Goal: Obtain resource: Download file/media

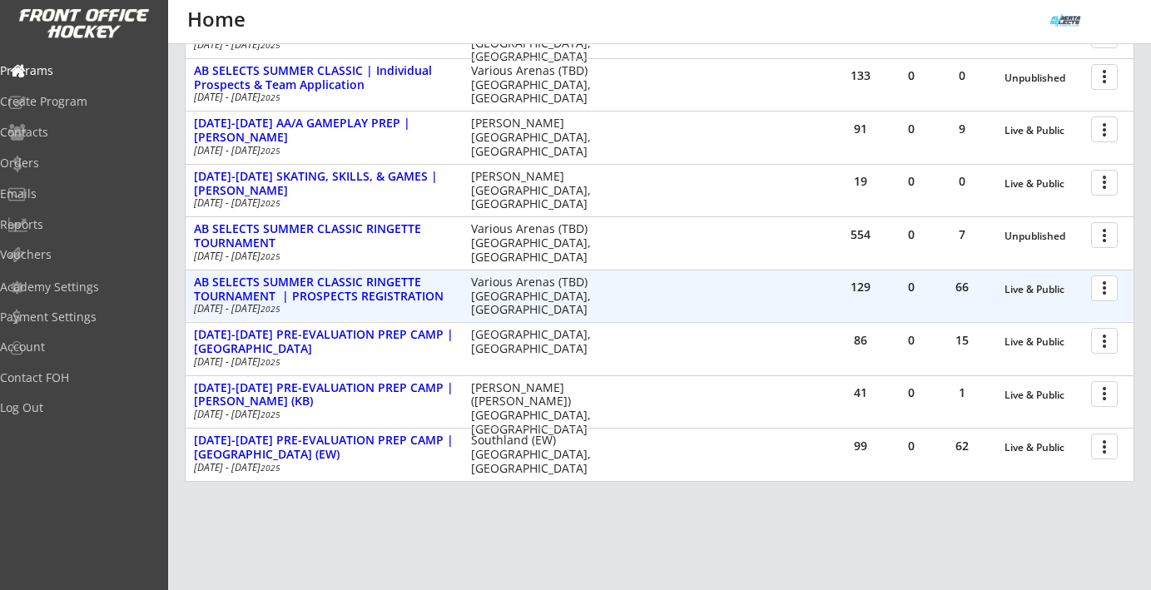
scroll to position [305, 0]
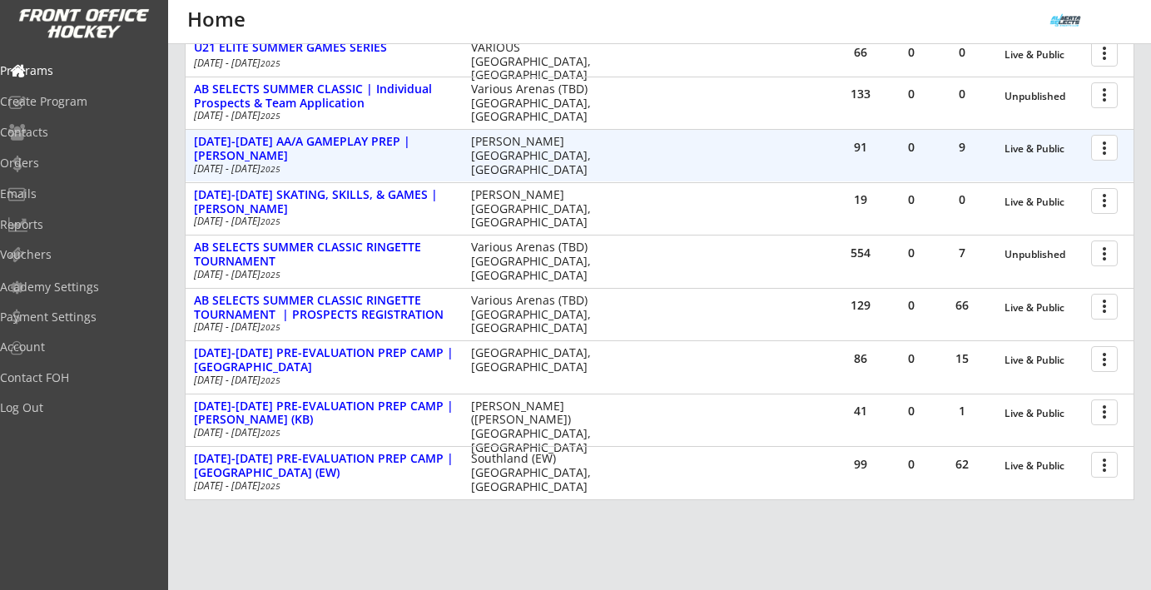
click at [1110, 144] on div at bounding box center [1106, 146] width 29 height 29
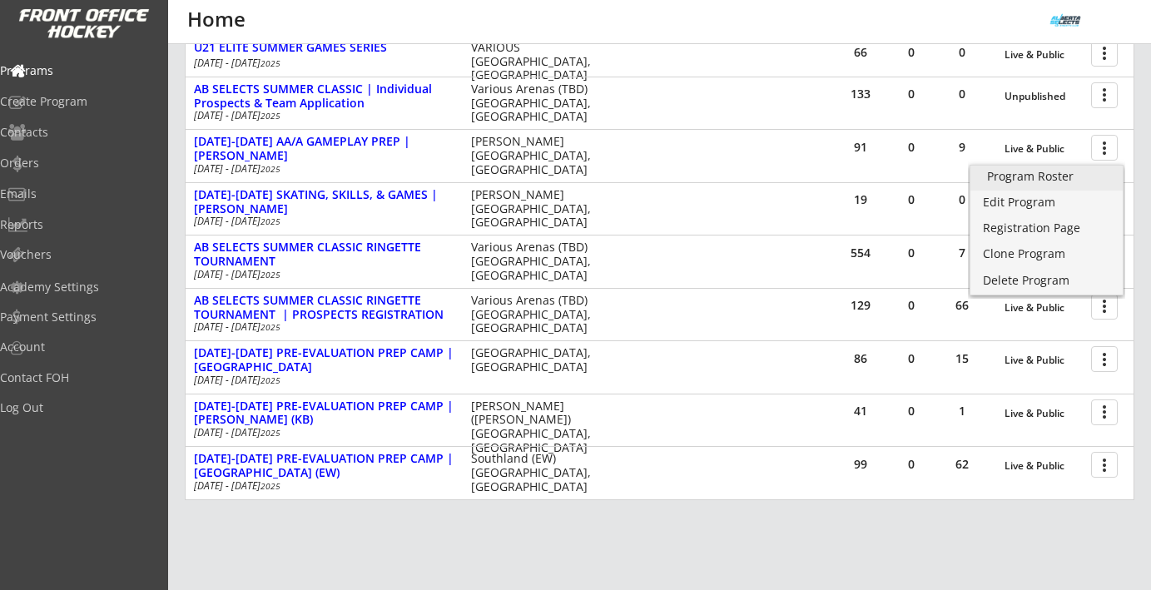
click at [1017, 175] on div "Program Roster" at bounding box center [1046, 177] width 119 height 12
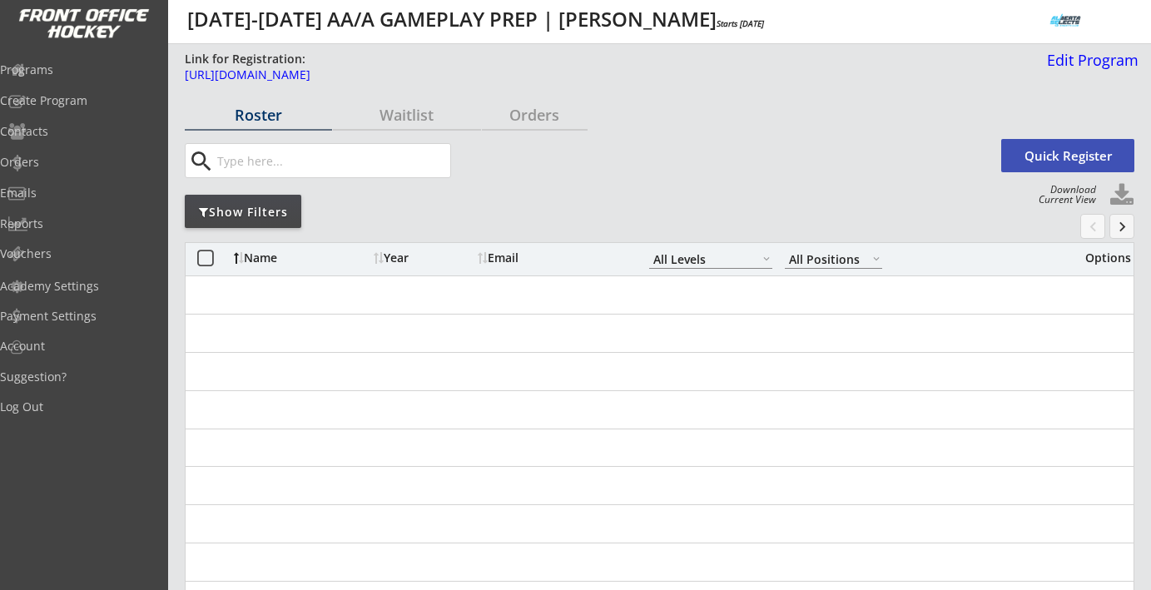
select select ""All Levels""
select select ""All Positions""
click at [319, 160] on input "input" at bounding box center [332, 160] width 236 height 33
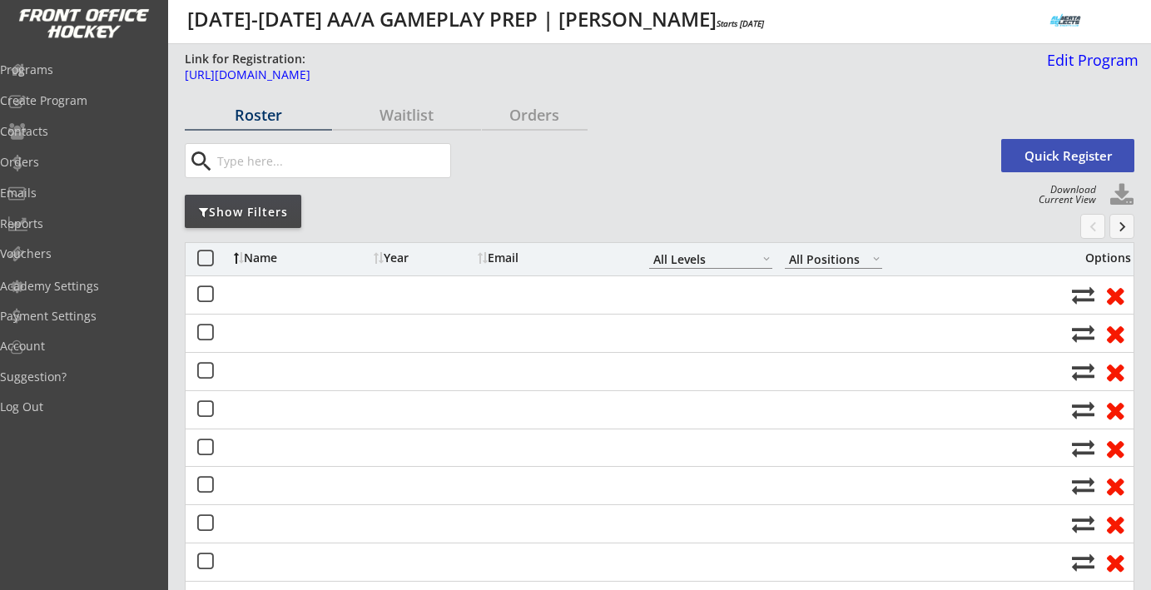
paste input "amandasaigeon@gmail.com"
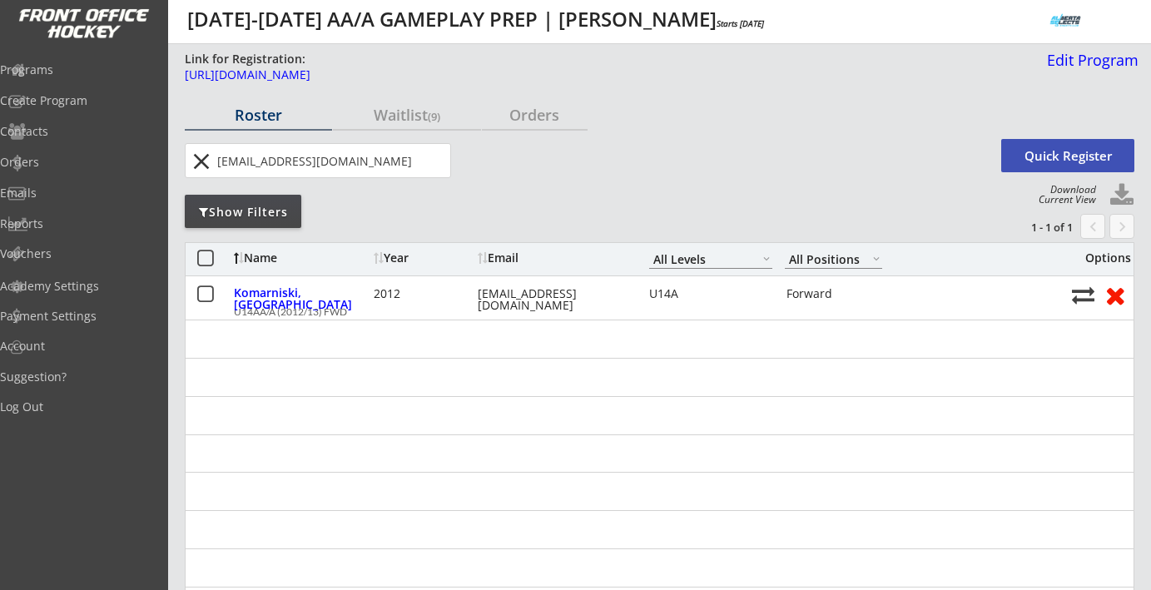
type input "amandasaigeon@gmail.com"
click at [205, 164] on button "close" at bounding box center [200, 161] width 27 height 27
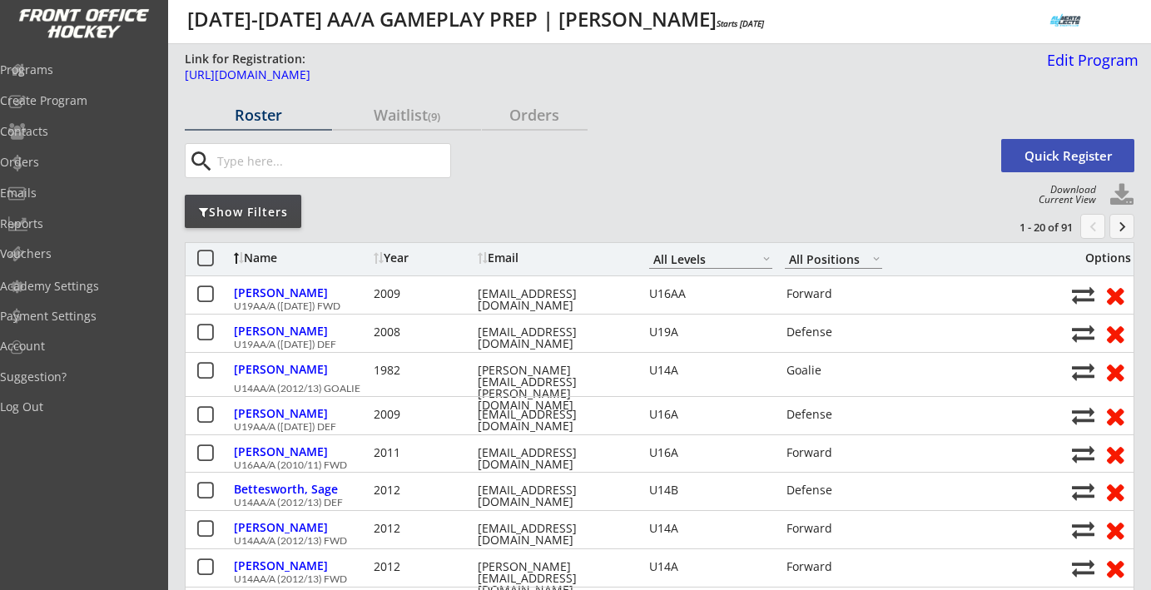
click at [287, 171] on input "input" at bounding box center [332, 160] width 236 height 33
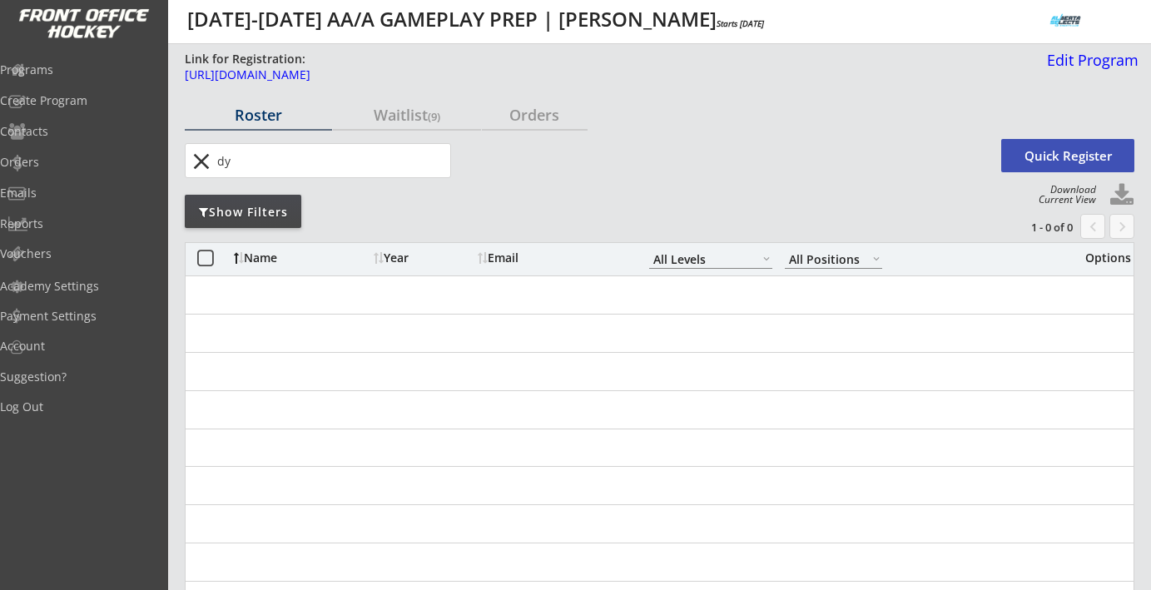
type input "d"
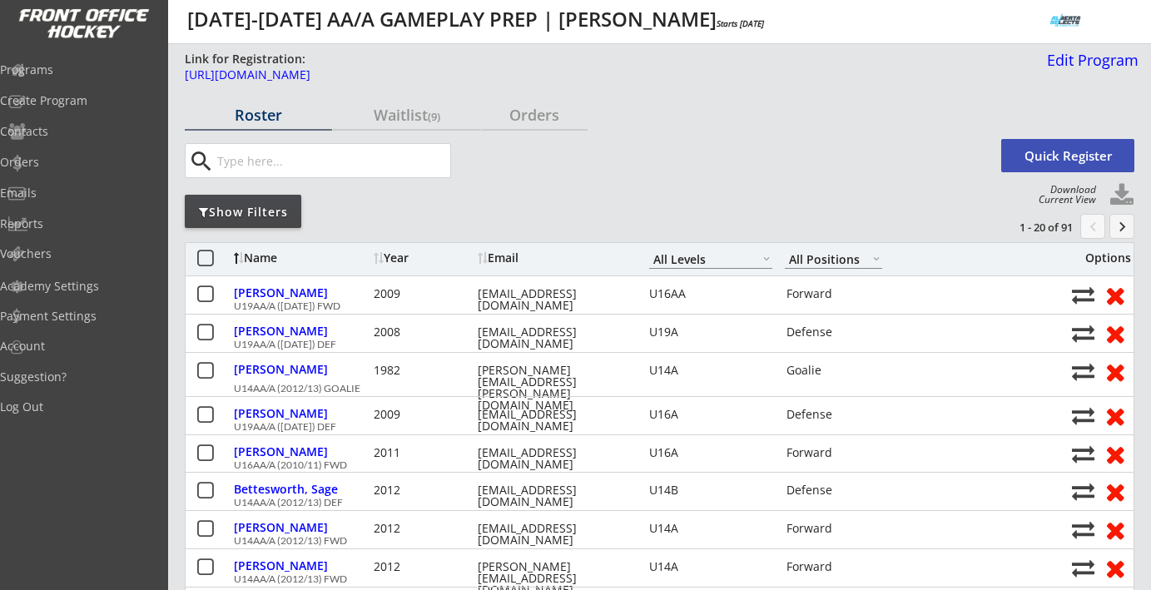
click at [264, 161] on input "input" at bounding box center [332, 160] width 236 height 33
paste input "kellypetersen@gmail.com"
type input "kellypetersen@gmail.com"
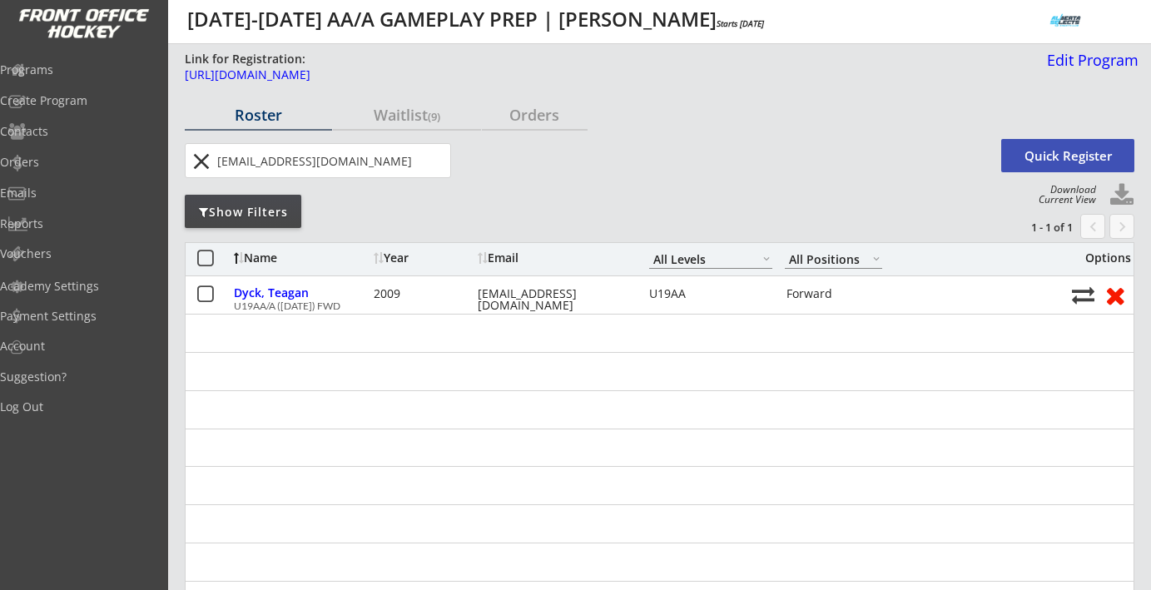
click at [200, 161] on button "close" at bounding box center [200, 161] width 27 height 27
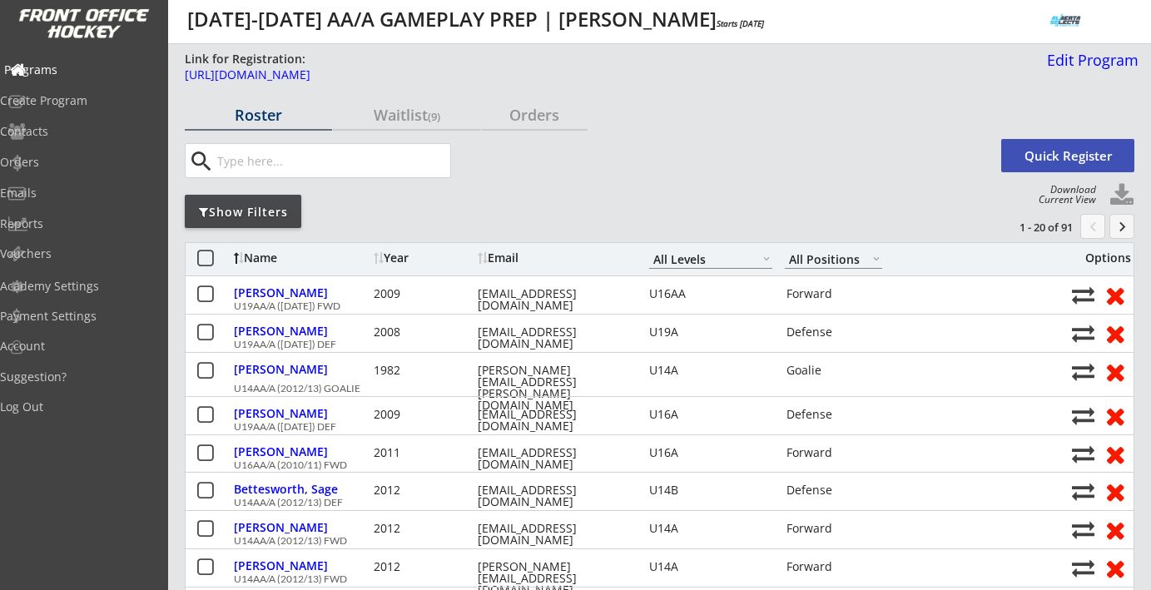
click at [87, 65] on div "Programs" at bounding box center [79, 70] width 150 height 12
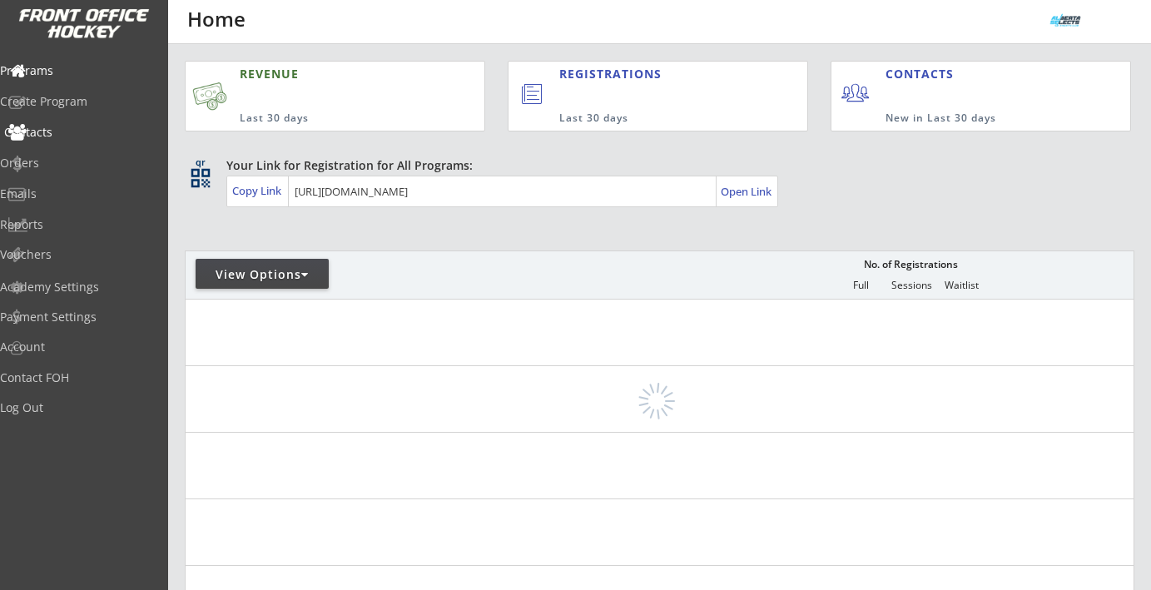
click at [67, 132] on div "Contacts" at bounding box center [79, 132] width 150 height 12
select select ""Players""
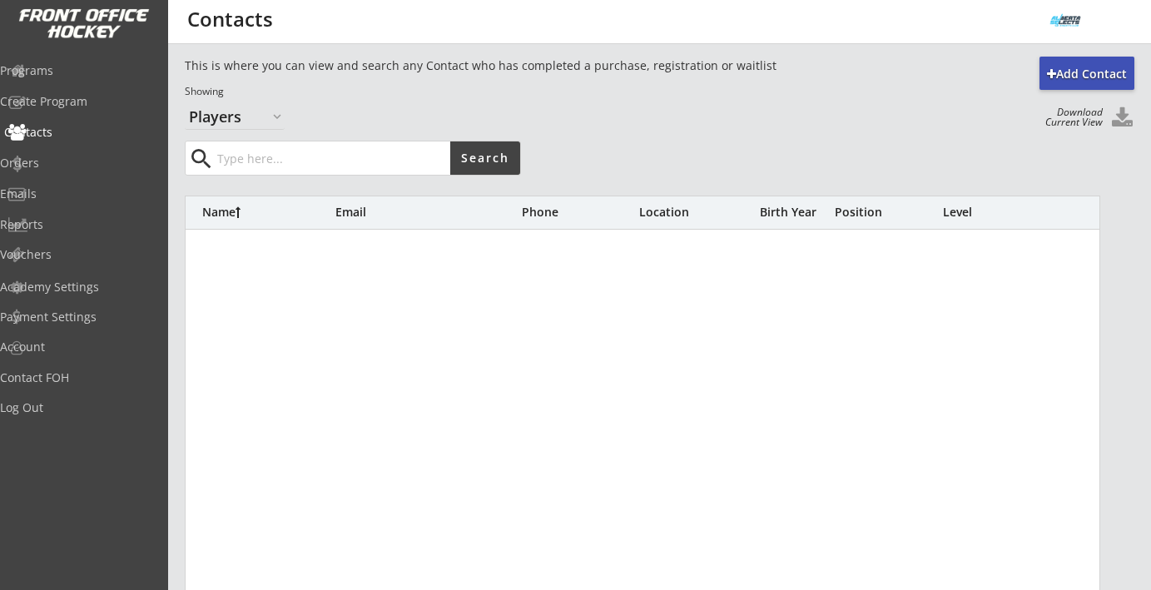
click at [63, 157] on div "Orders" at bounding box center [79, 163] width 158 height 12
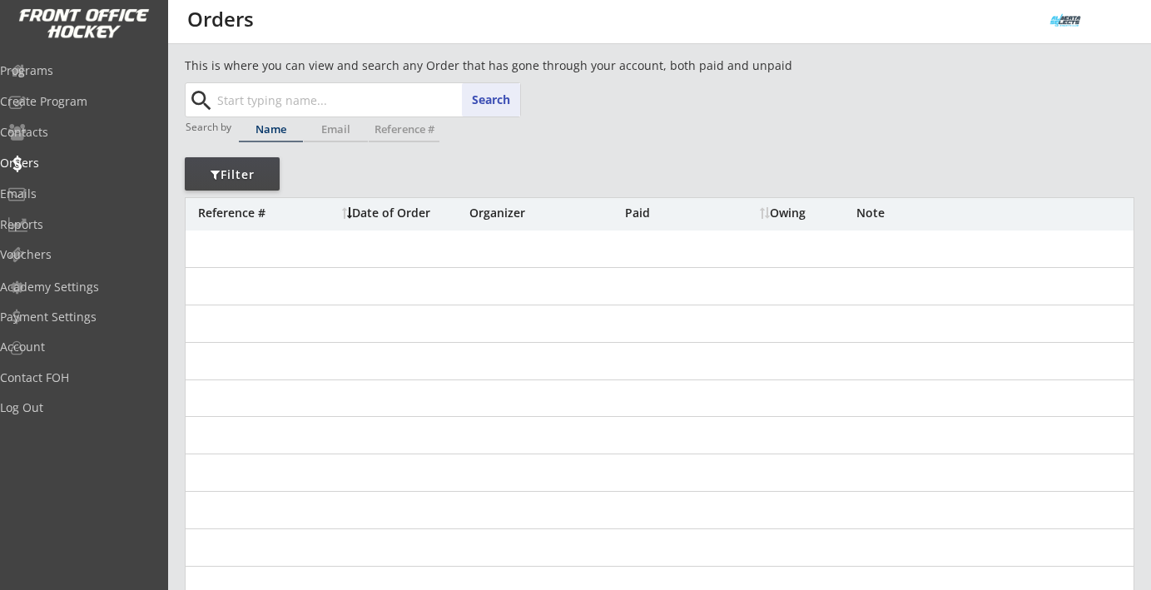
click at [240, 88] on input "text" at bounding box center [367, 99] width 306 height 33
paste input "kmainslie1@hotmail.com"
type input "kmainslie1@hotmail.com"
click at [483, 106] on button "Search" at bounding box center [491, 99] width 58 height 33
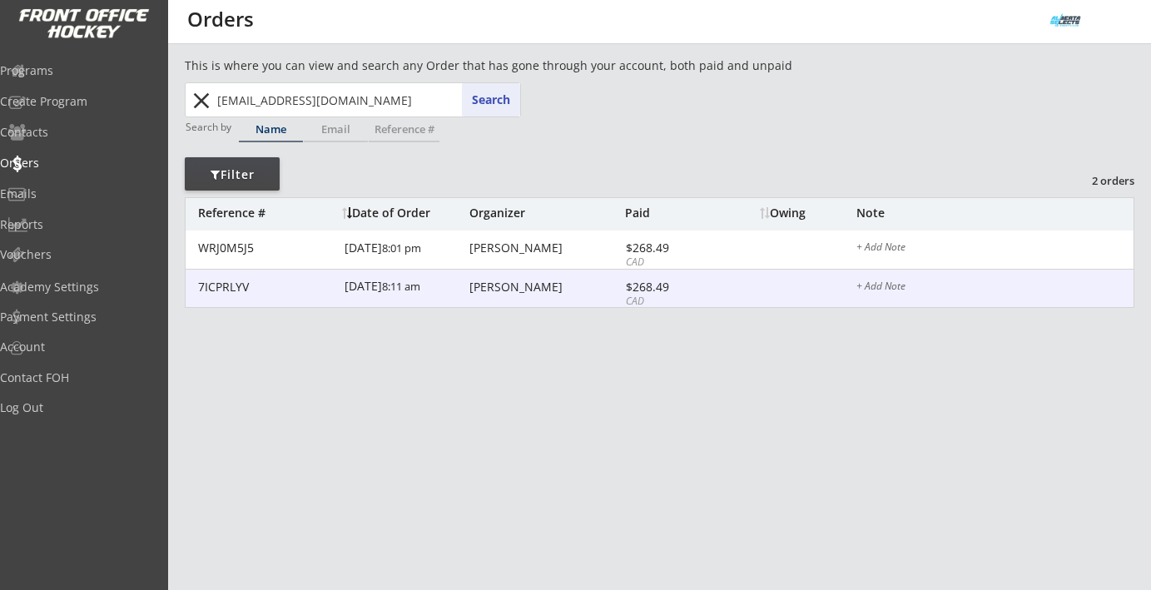
click at [501, 288] on div "Katrina Ainslie" at bounding box center [544, 287] width 151 height 12
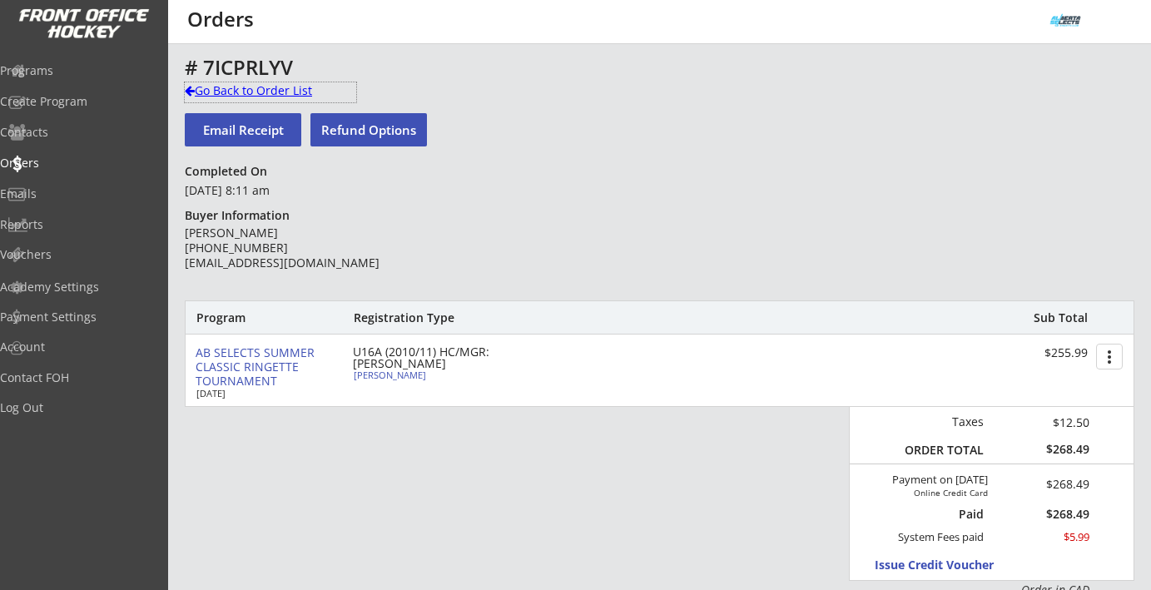
click at [294, 93] on div "Go Back to Order List" at bounding box center [270, 90] width 171 height 17
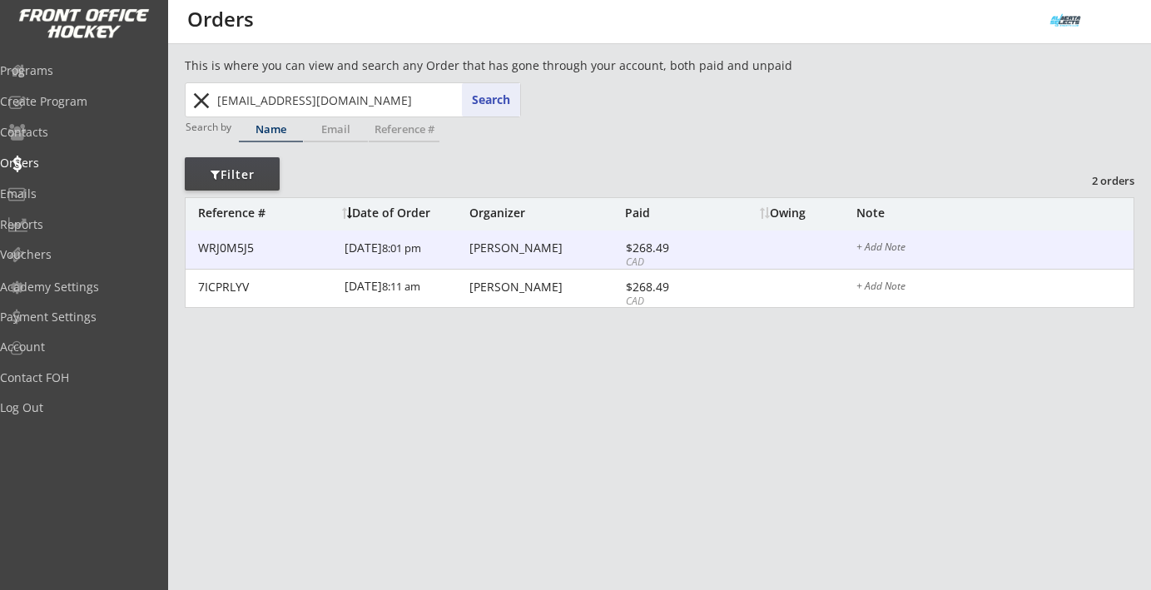
click at [496, 254] on div "Katrina Ainslie" at bounding box center [544, 248] width 151 height 12
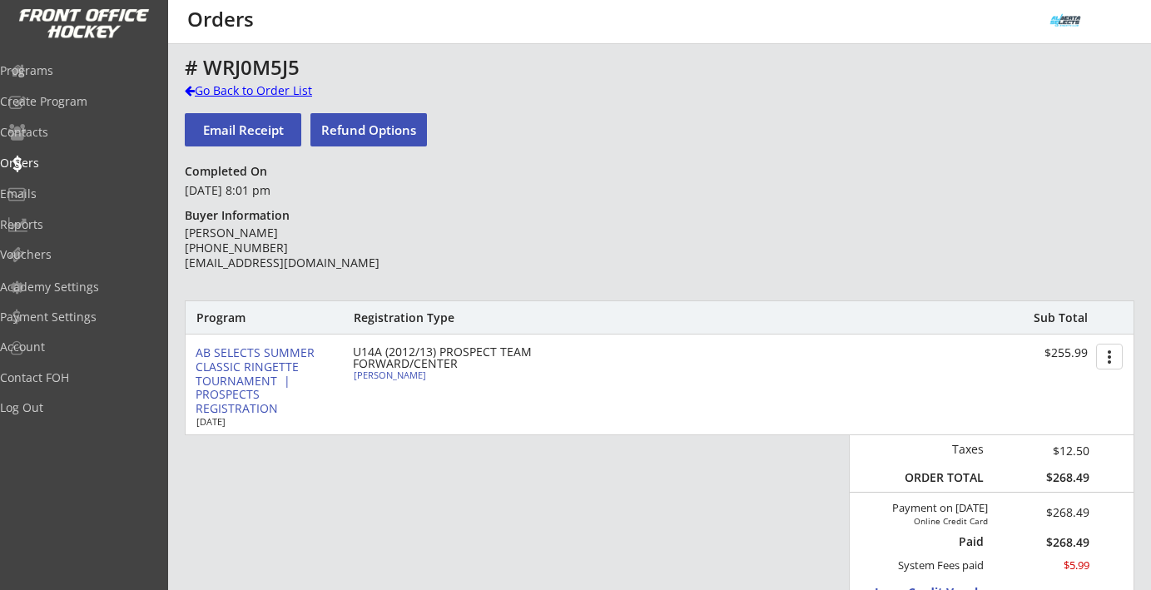
click at [222, 88] on div "Go Back to Order List" at bounding box center [270, 90] width 171 height 17
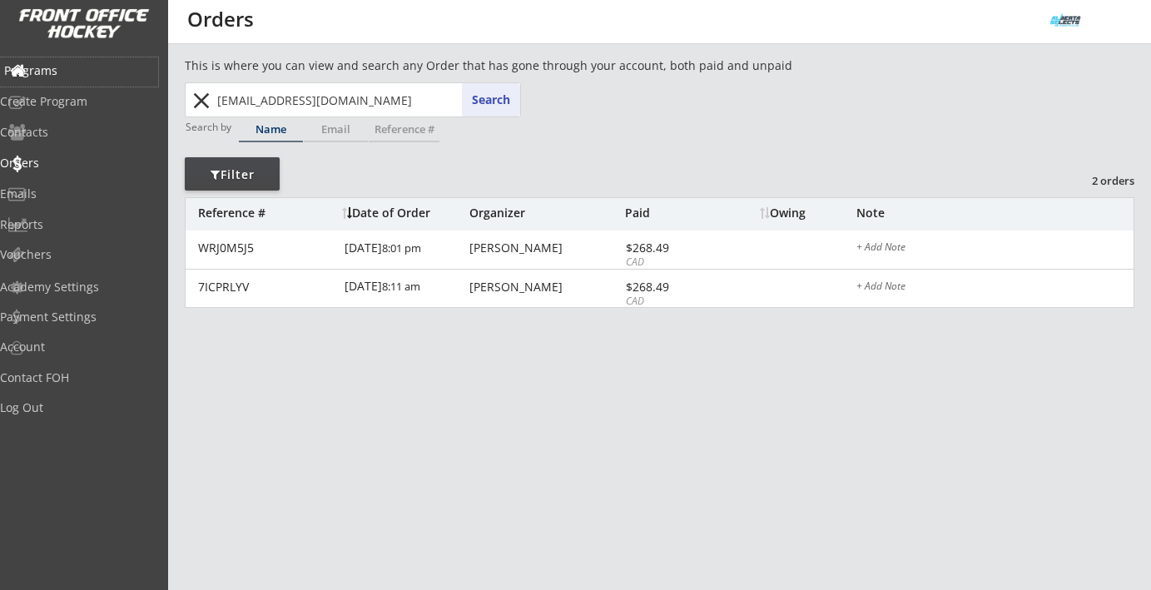
click at [106, 65] on div "Programs" at bounding box center [79, 71] width 150 height 12
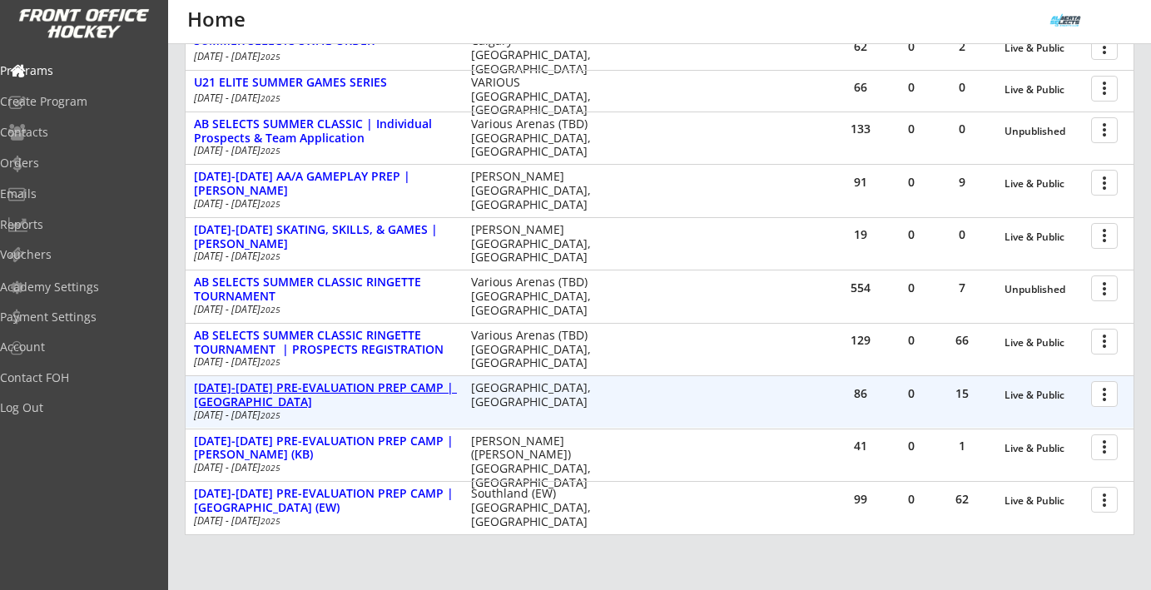
scroll to position [245, 0]
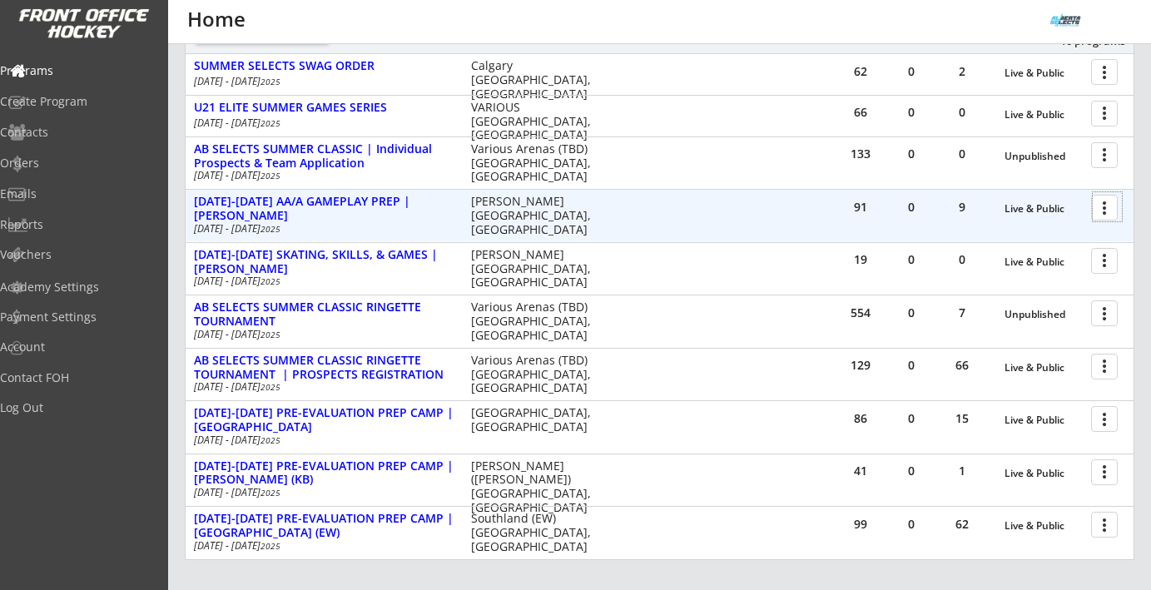
click at [1093, 213] on div at bounding box center [1106, 206] width 29 height 29
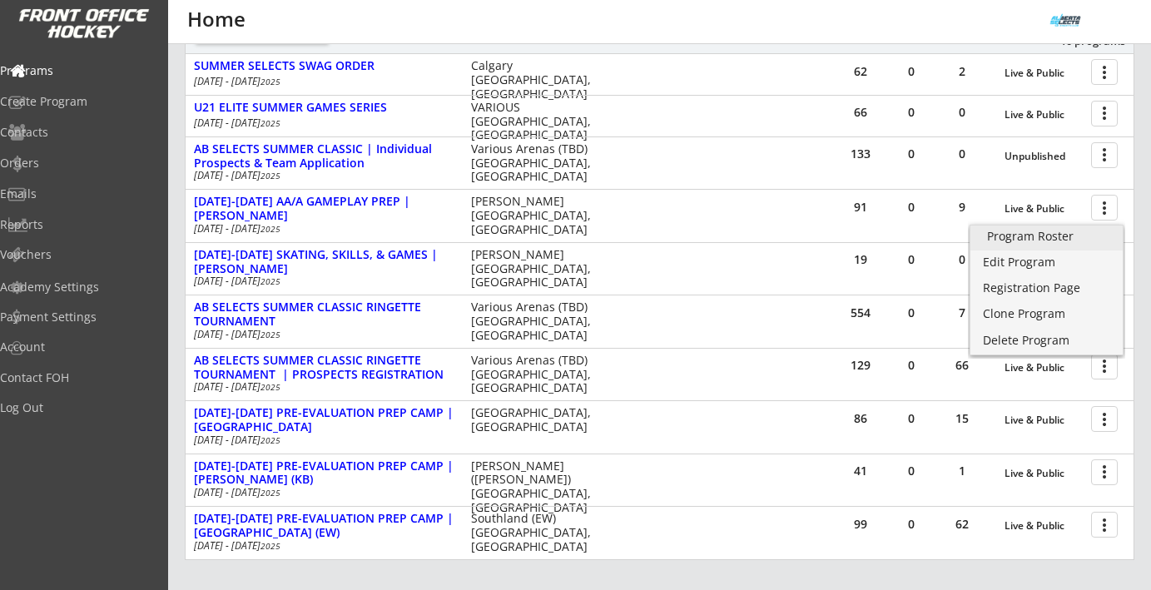
click at [1036, 242] on div "Program Roster" at bounding box center [1046, 236] width 119 height 12
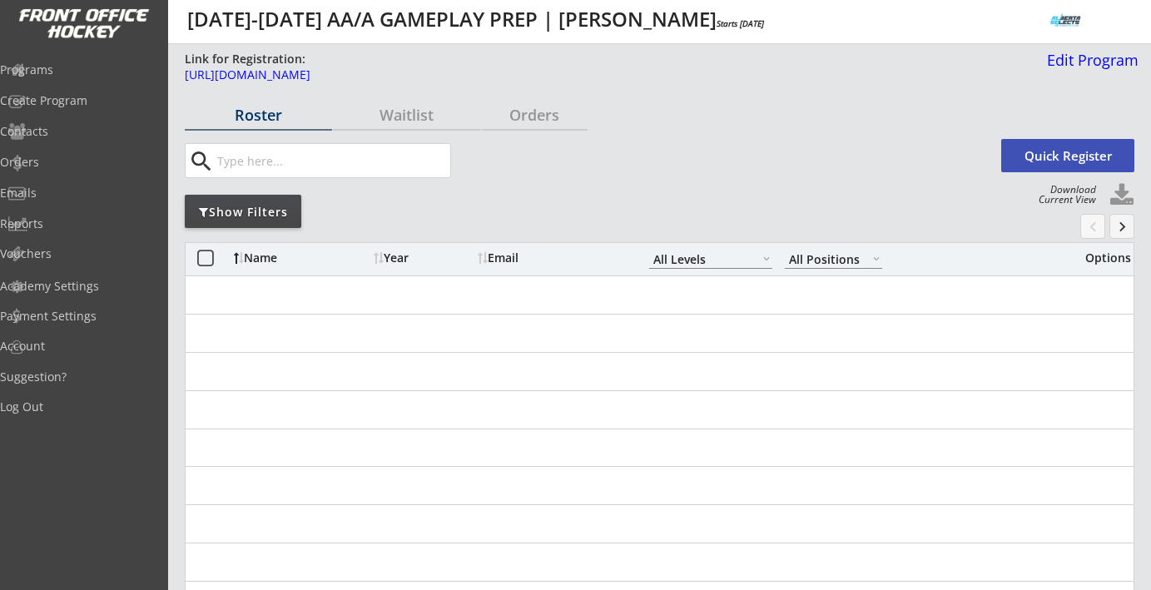
select select ""All Levels""
select select ""All Positions""
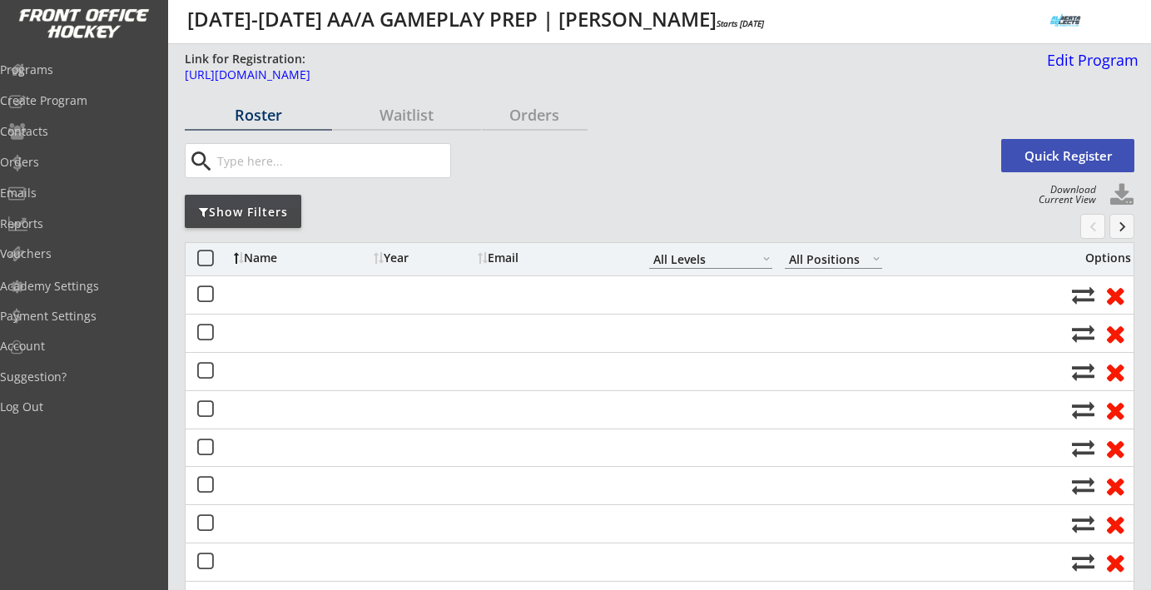
click at [333, 156] on input "input" at bounding box center [332, 160] width 236 height 33
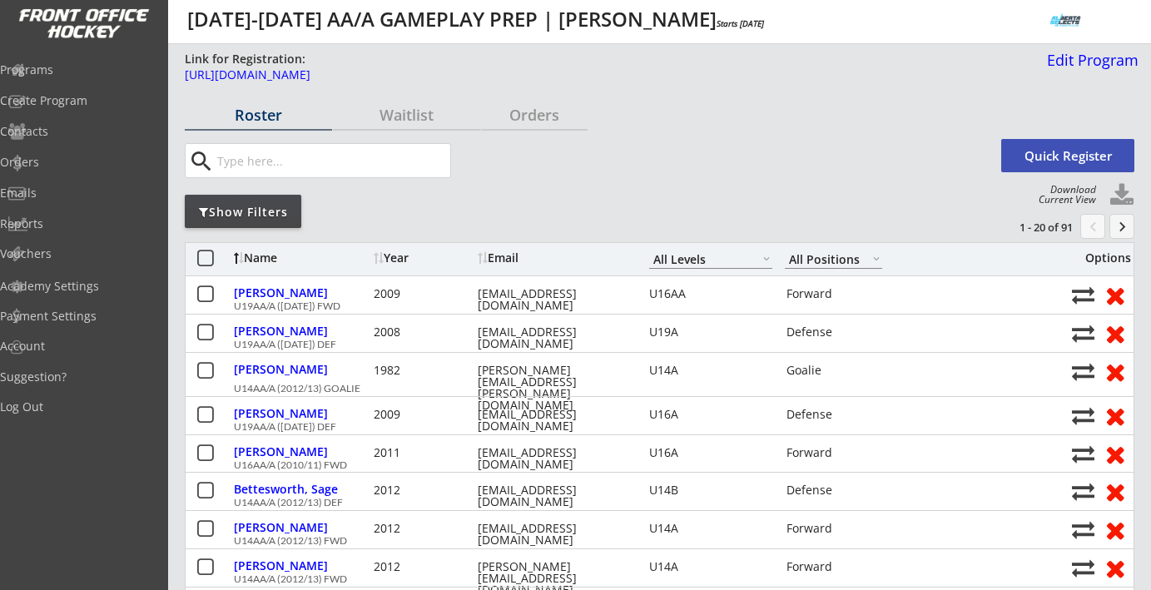
paste input "kyla.cuthbertson@gmail.com"
type input "kyla.cuthbertson@gmail.com"
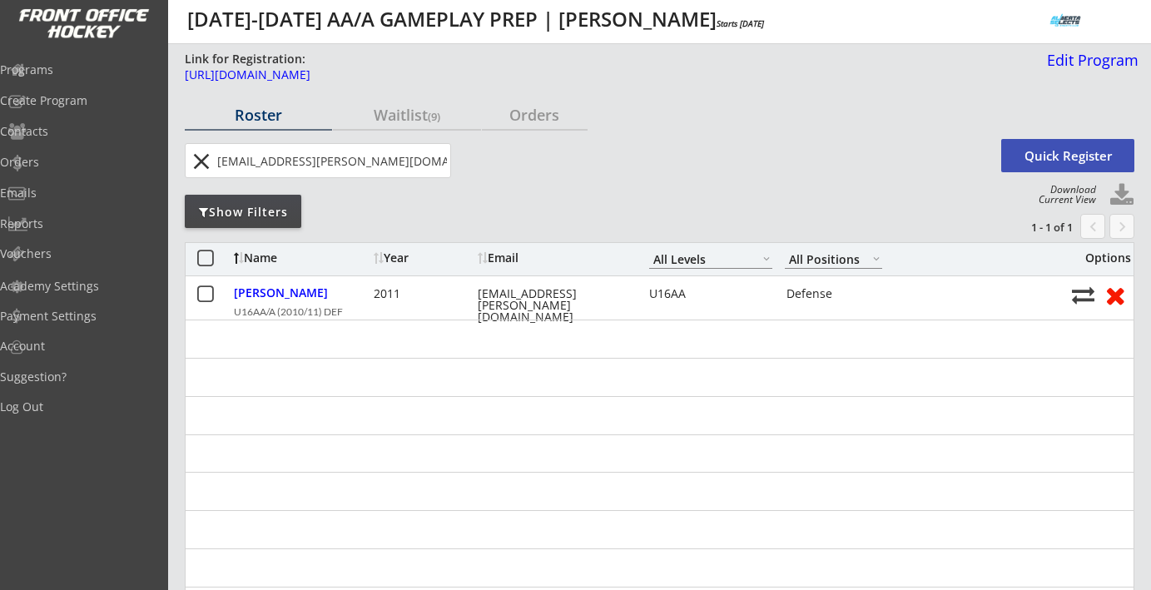
click at [201, 156] on button "close" at bounding box center [200, 161] width 27 height 27
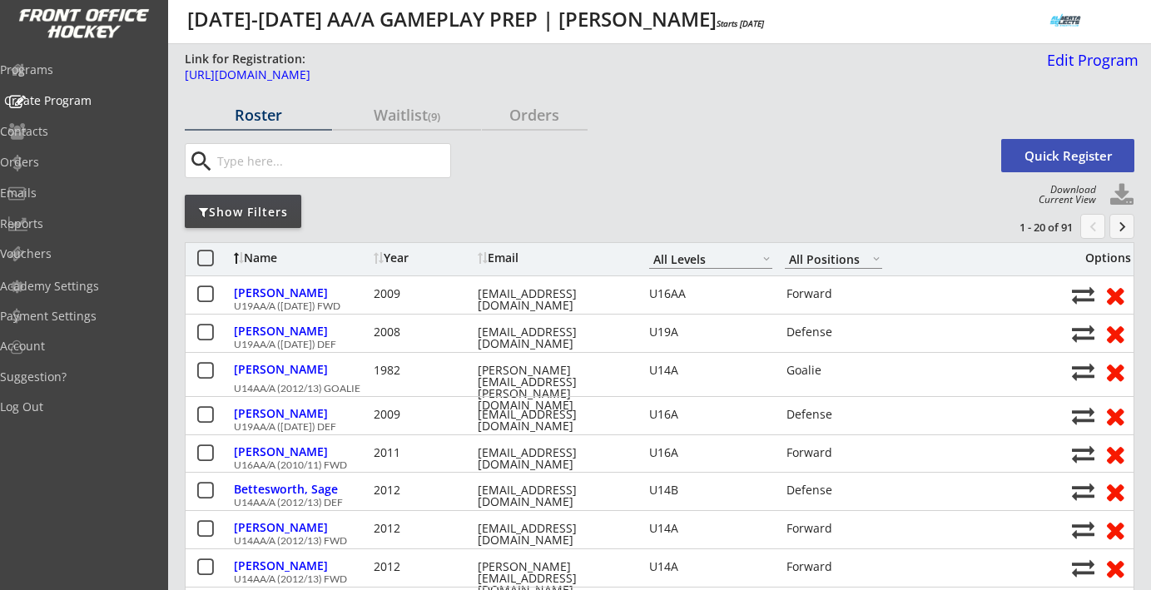
click at [109, 78] on div "Programs" at bounding box center [79, 71] width 158 height 29
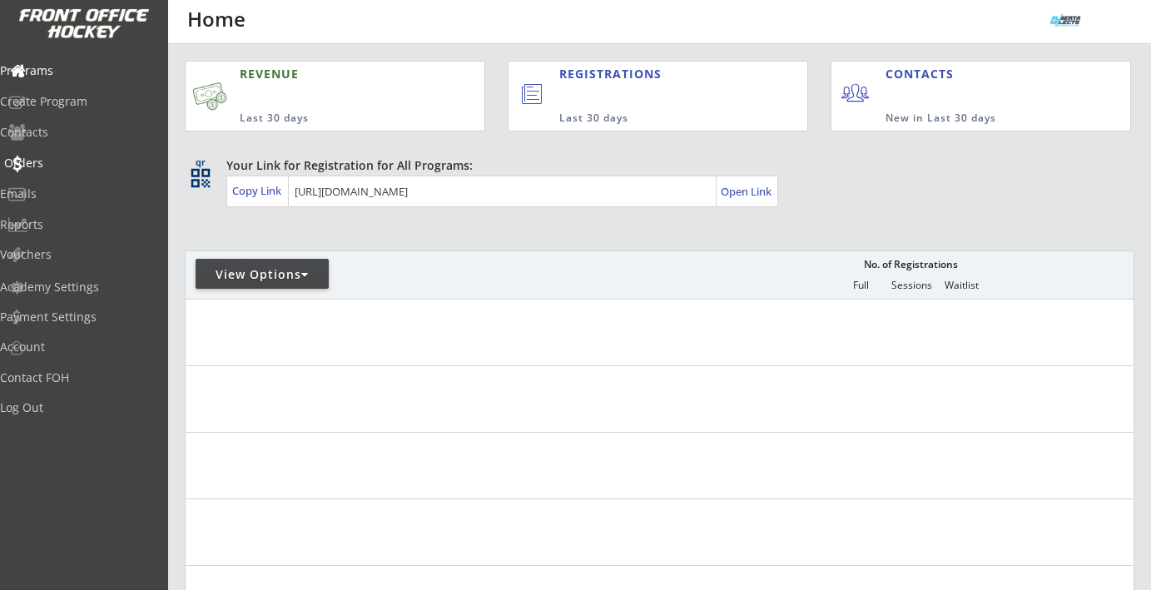
click at [64, 168] on div "Orders" at bounding box center [79, 163] width 150 height 12
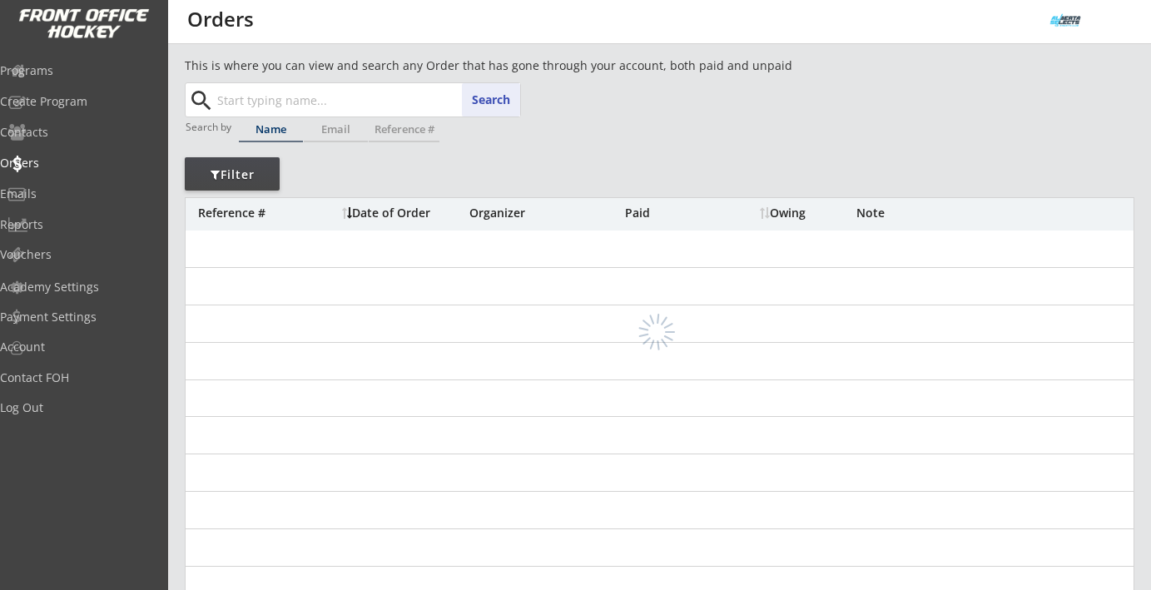
click at [254, 102] on input "text" at bounding box center [367, 99] width 306 height 33
paste input "kyla.cuthbertson@gmail.com"
type input "kyla.cuthbertson@gmail.com"
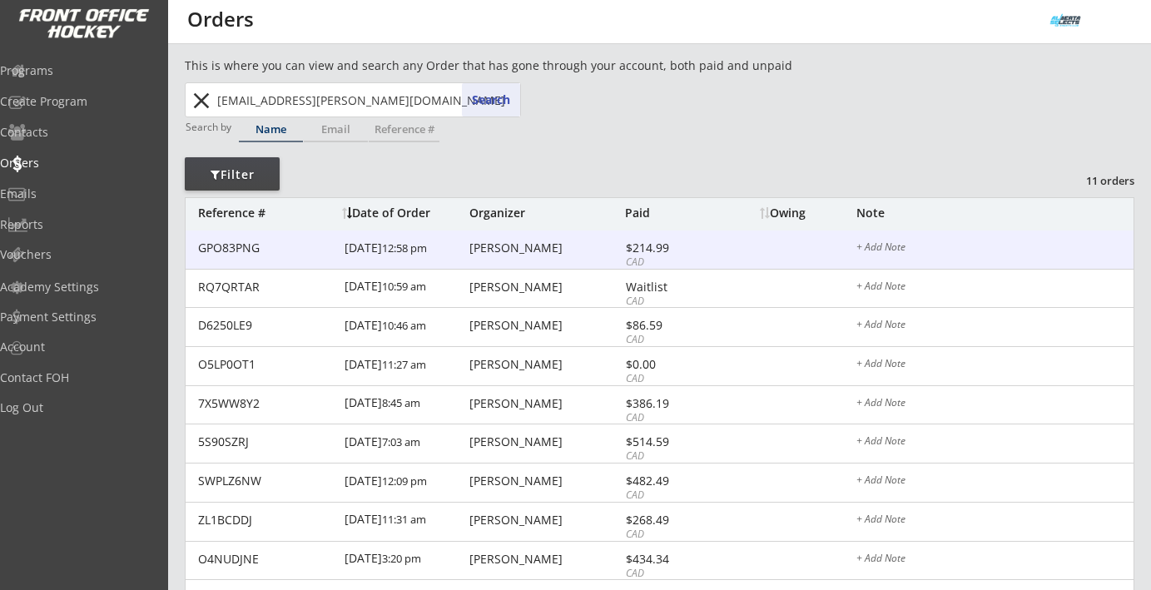
click at [521, 248] on div "Kyla Cuthbertson" at bounding box center [544, 248] width 151 height 12
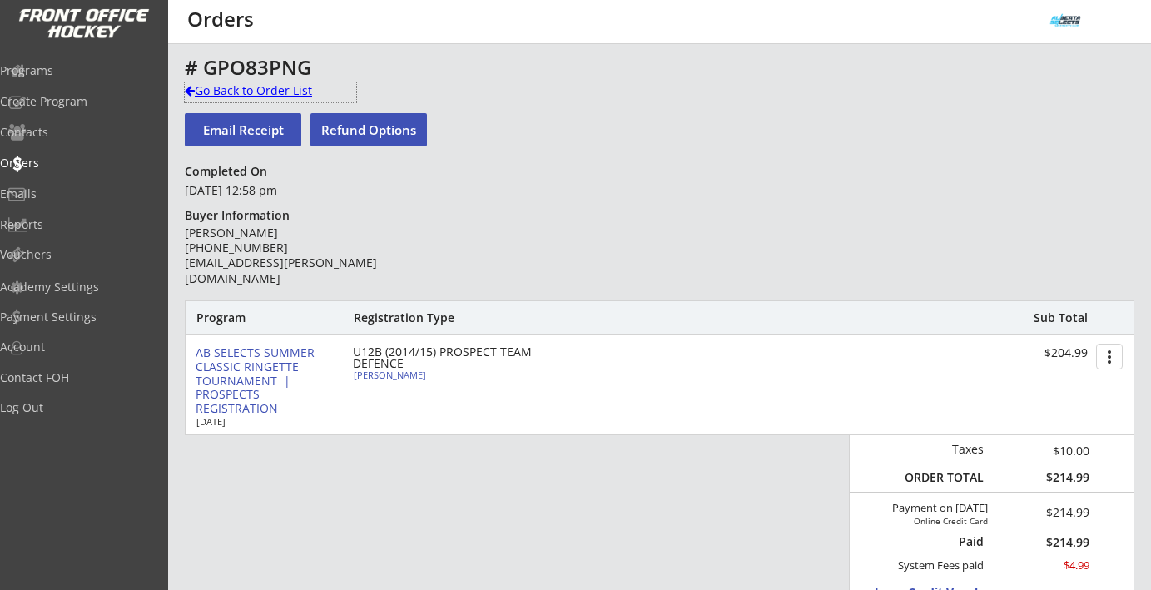
click at [288, 86] on div "Go Back to Order List" at bounding box center [270, 90] width 171 height 17
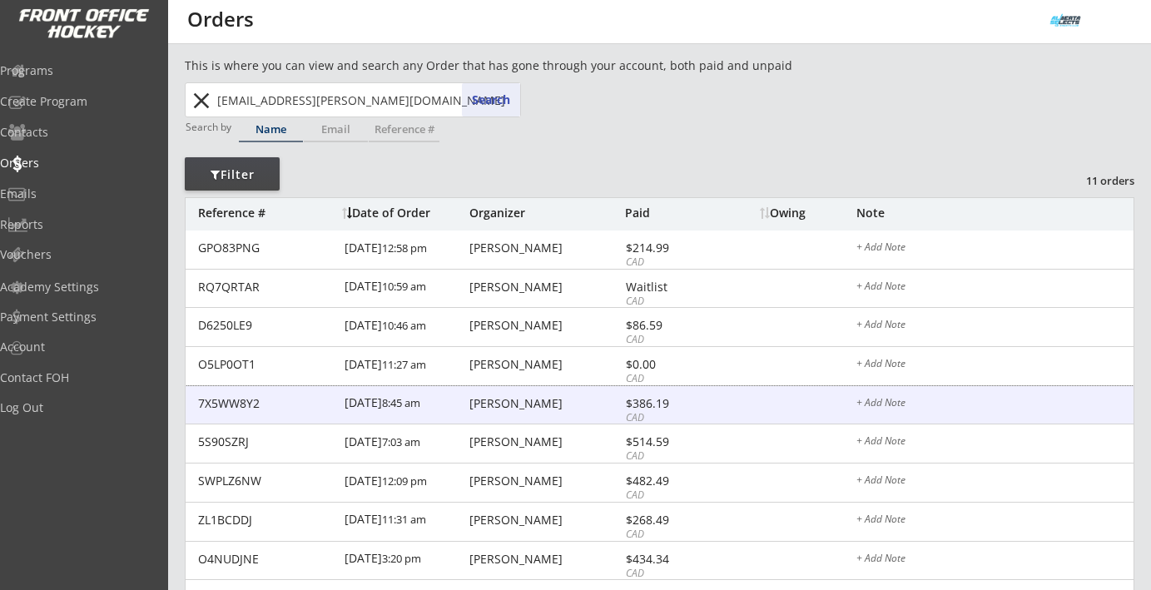
click at [507, 399] on div "Kyla Cuthbertson" at bounding box center [544, 404] width 151 height 12
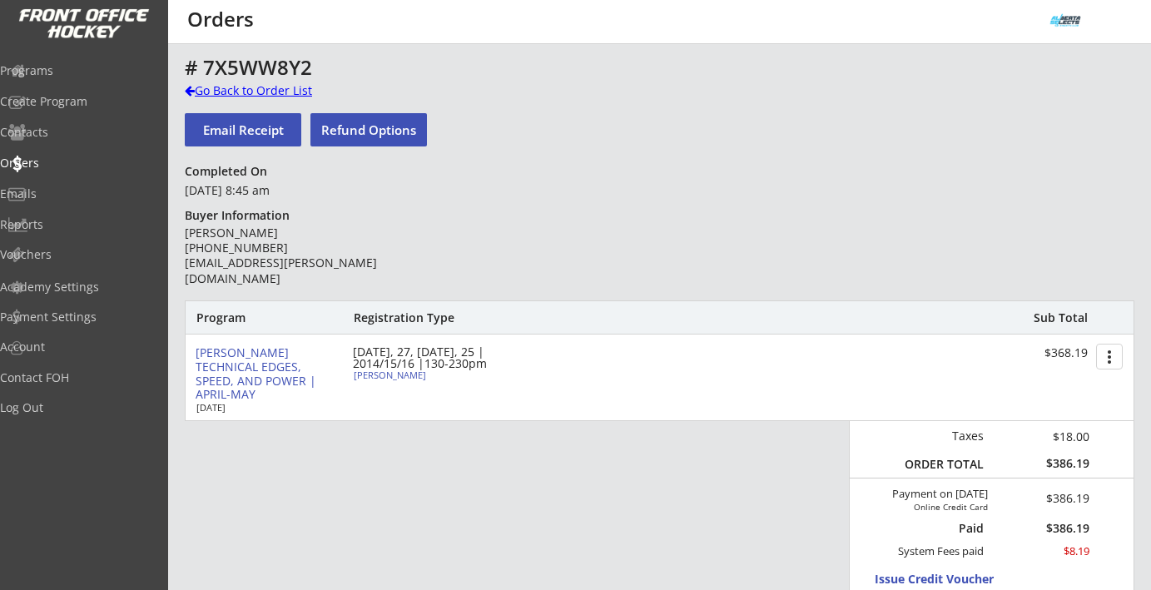
click at [260, 88] on div "Go Back to Order List" at bounding box center [270, 90] width 171 height 17
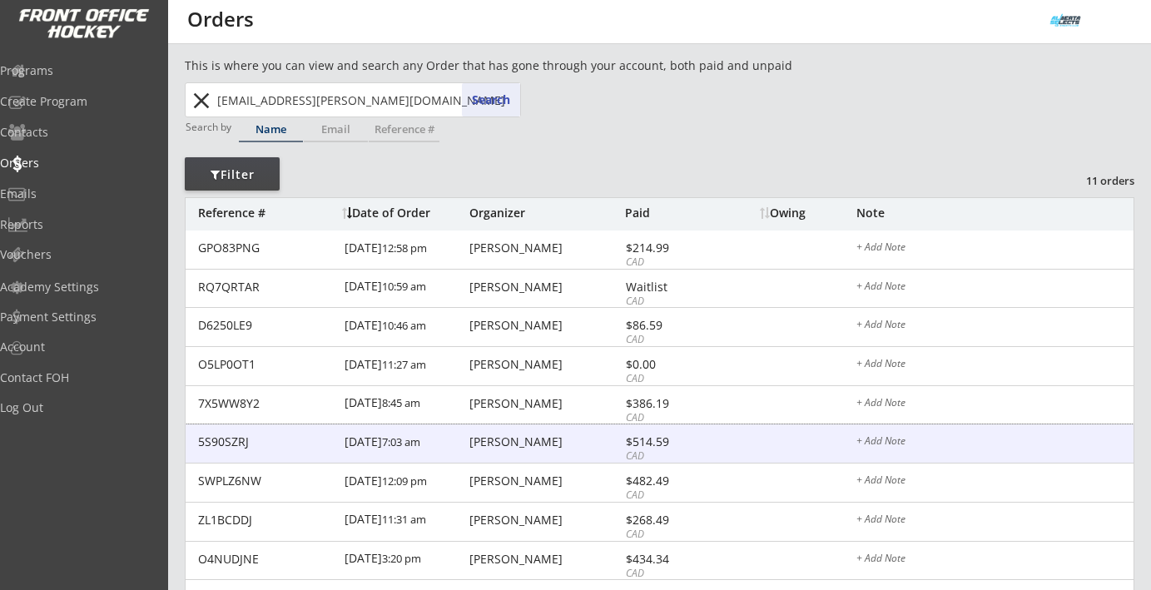
click at [533, 448] on div "Kyla Cuthbertson" at bounding box center [544, 442] width 151 height 12
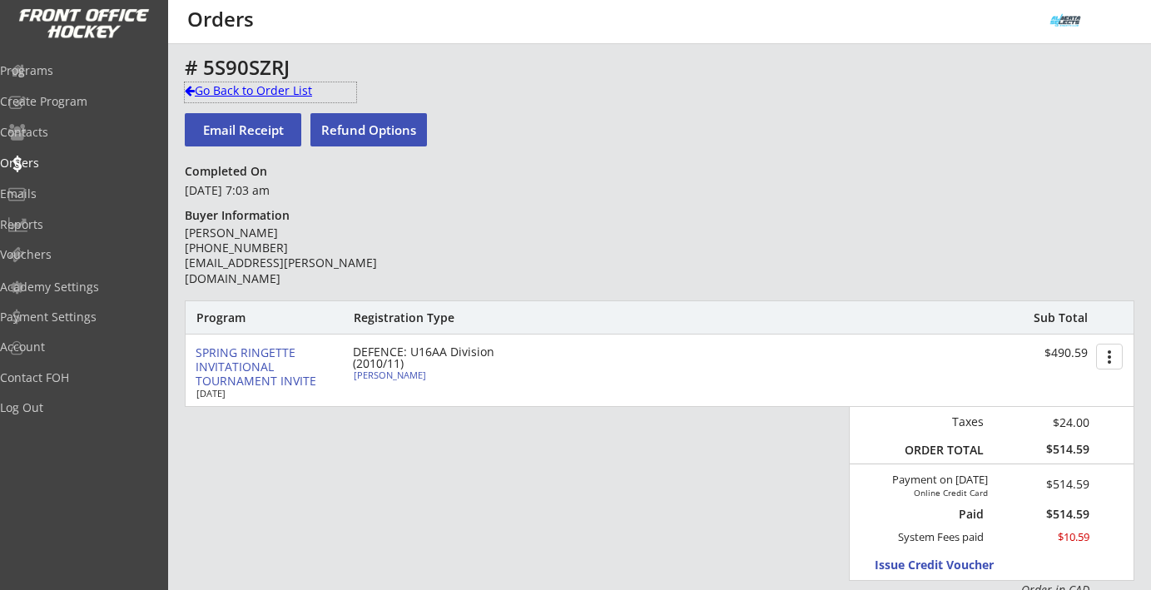
click at [296, 100] on div "Go Back to Order List" at bounding box center [270, 92] width 171 height 20
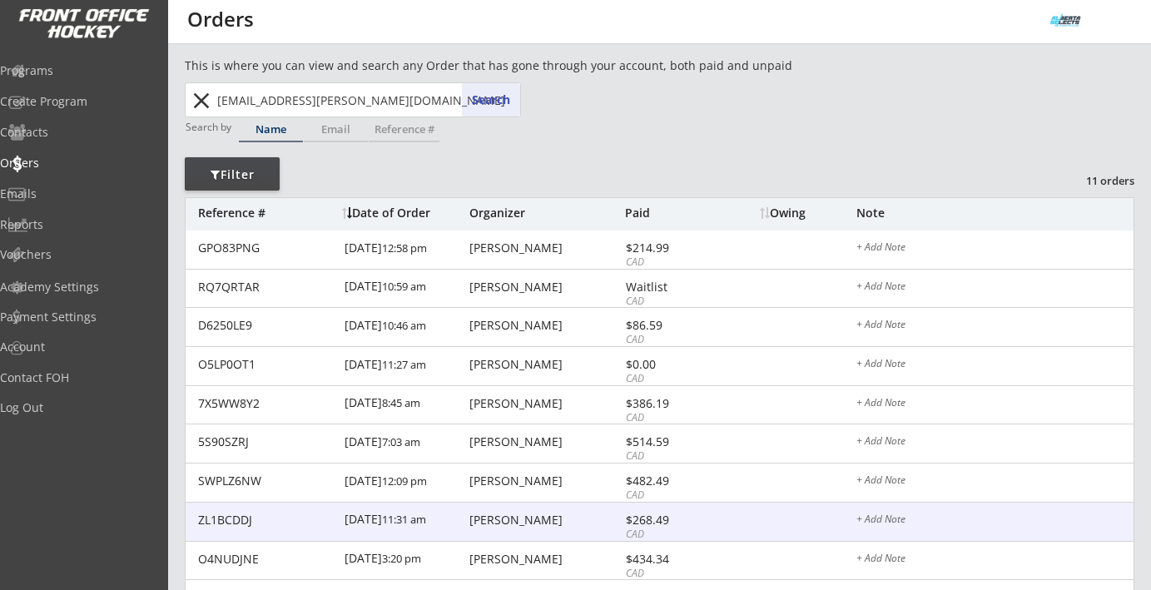
click at [543, 516] on div "Kyla Cuthbertson" at bounding box center [544, 520] width 151 height 12
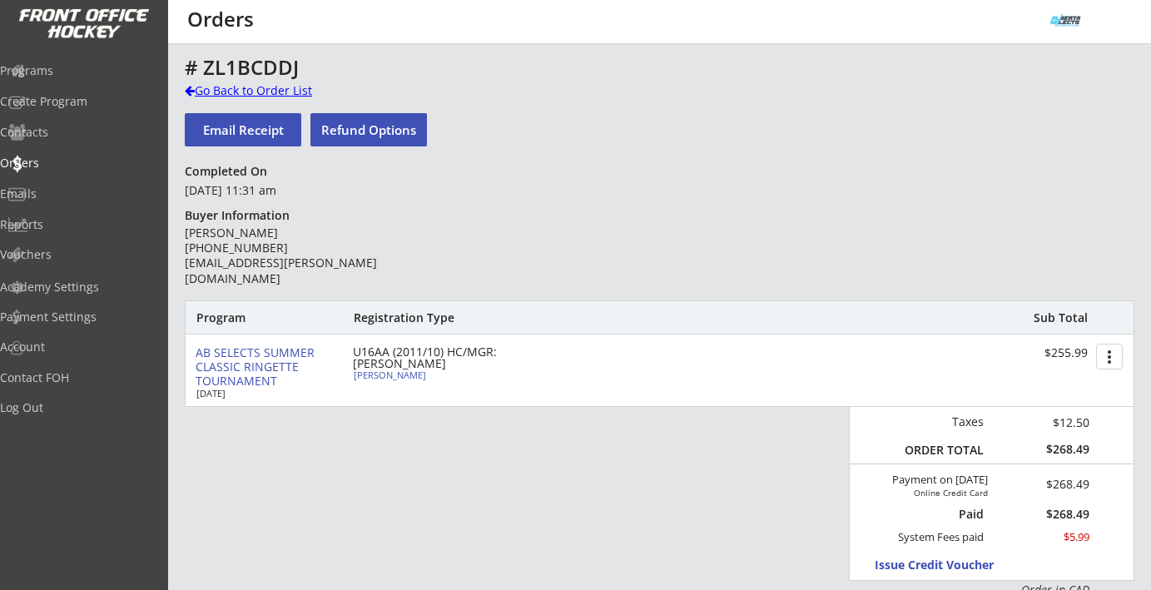
click at [271, 90] on div "Go Back to Order List" at bounding box center [270, 90] width 171 height 17
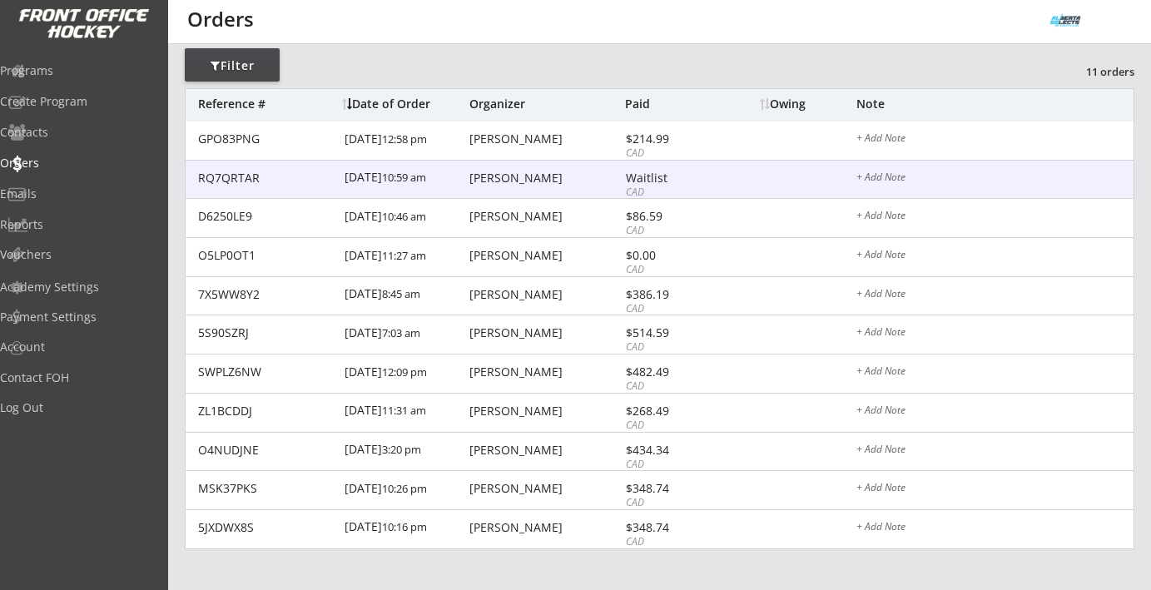
scroll to position [131, 0]
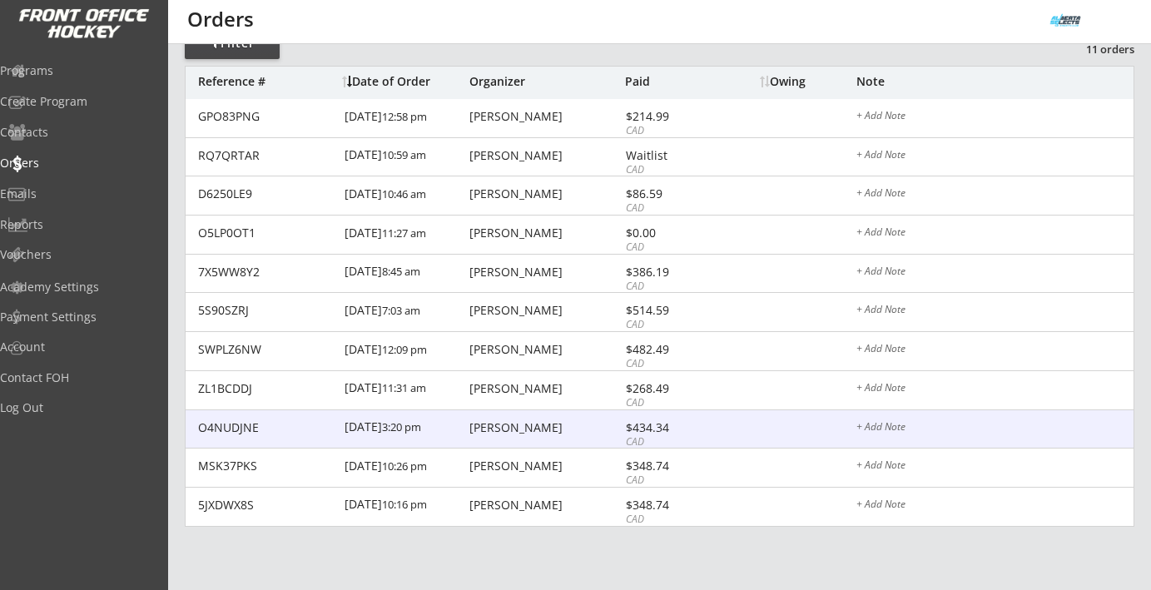
click at [507, 429] on div "Kyla Cuthbertson" at bounding box center [544, 428] width 151 height 12
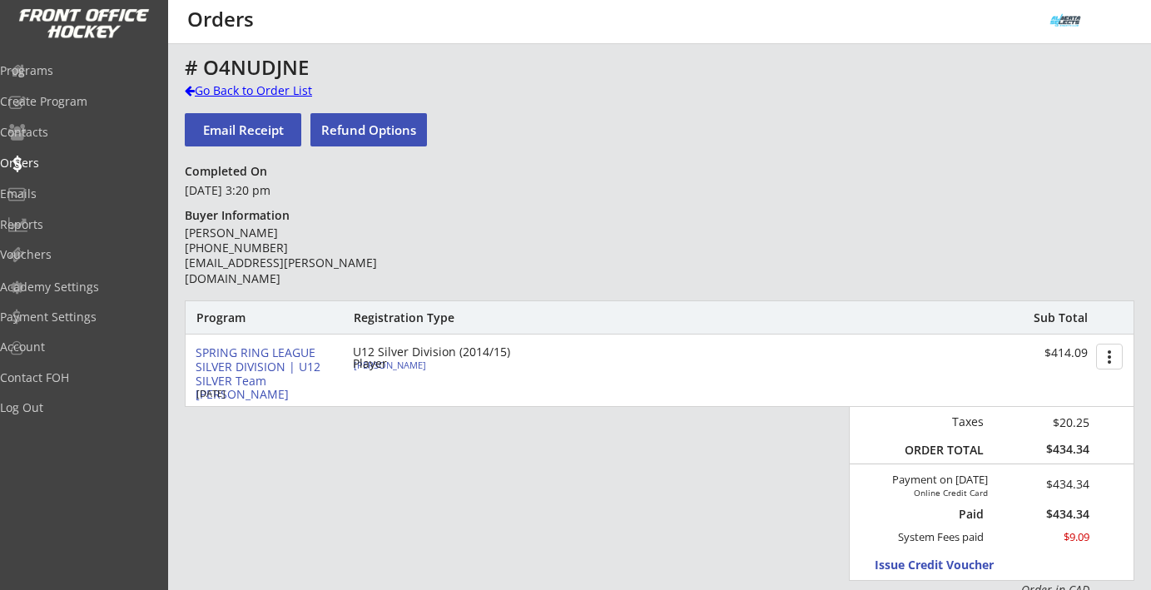
click at [294, 92] on div "Go Back to Order List" at bounding box center [270, 90] width 171 height 17
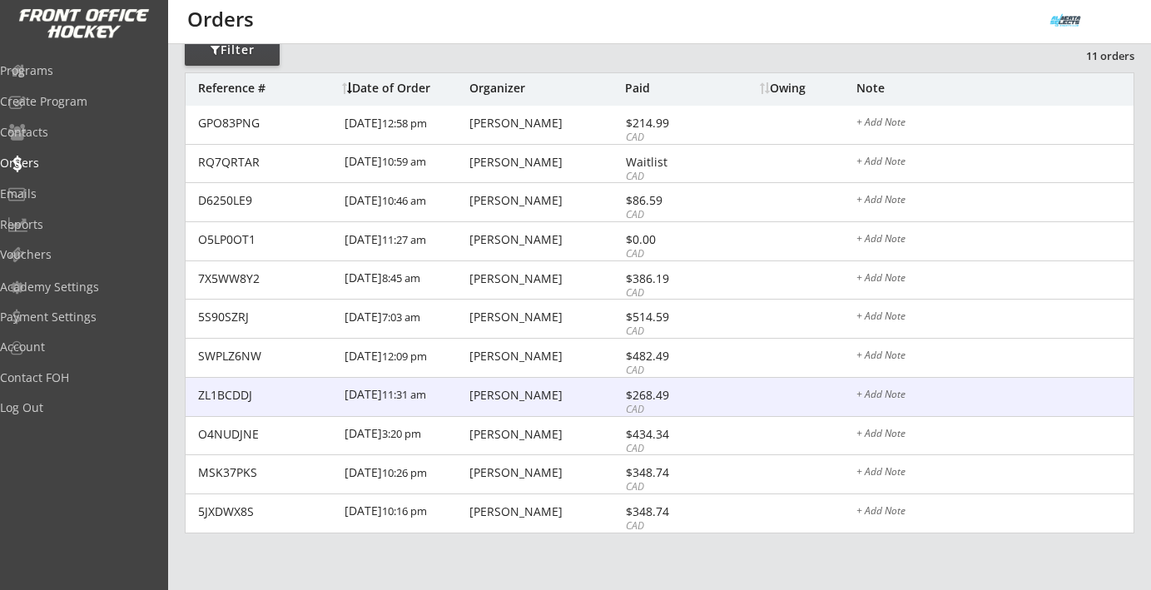
scroll to position [130, 0]
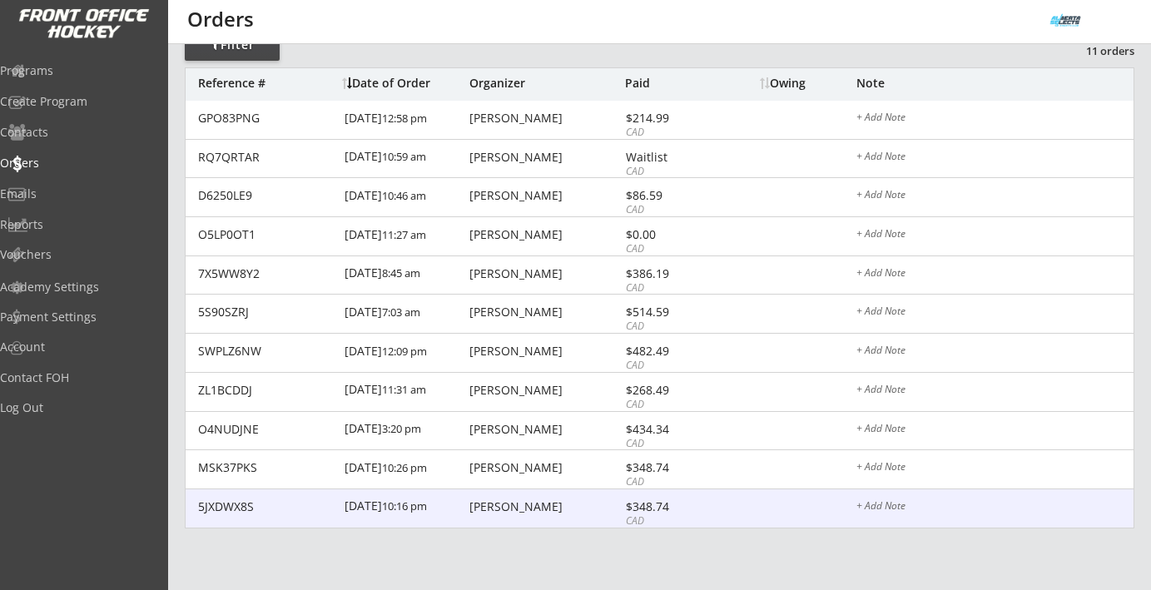
click at [535, 501] on div "Kyla Cuthbertson" at bounding box center [544, 507] width 151 height 12
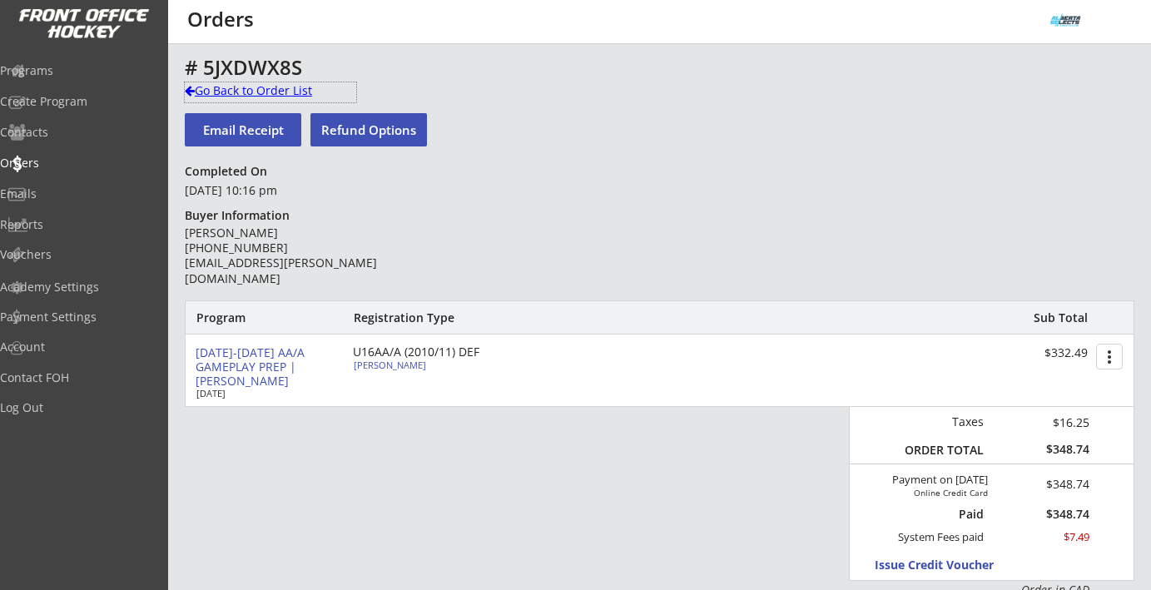
click at [289, 91] on div "Go Back to Order List" at bounding box center [270, 90] width 171 height 17
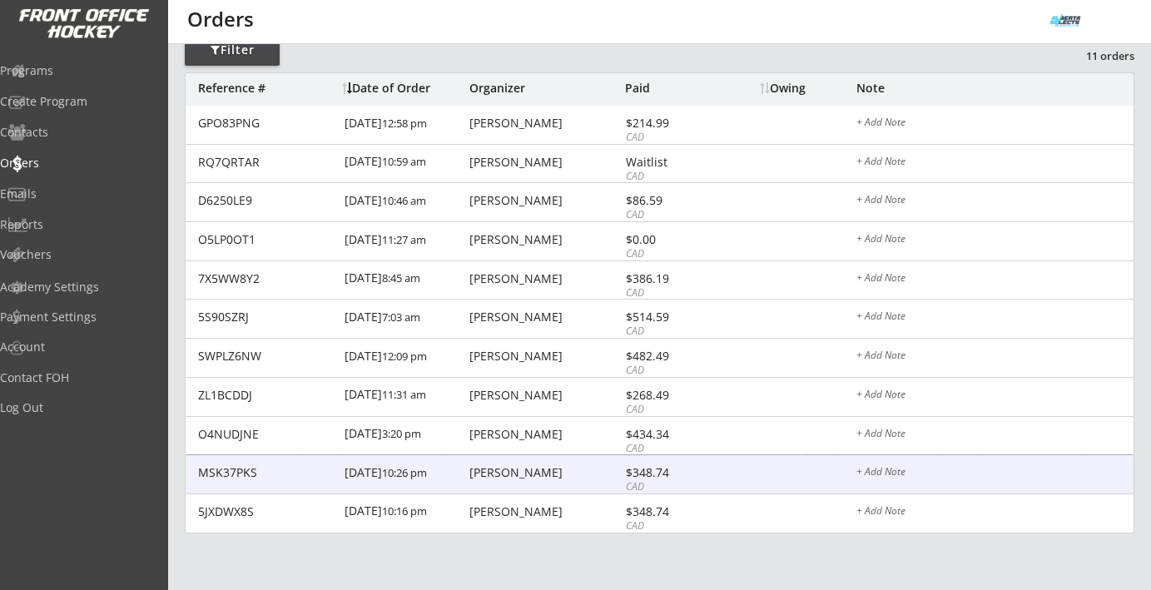
click at [532, 471] on div "Kyla Cuthbertson" at bounding box center [544, 473] width 151 height 12
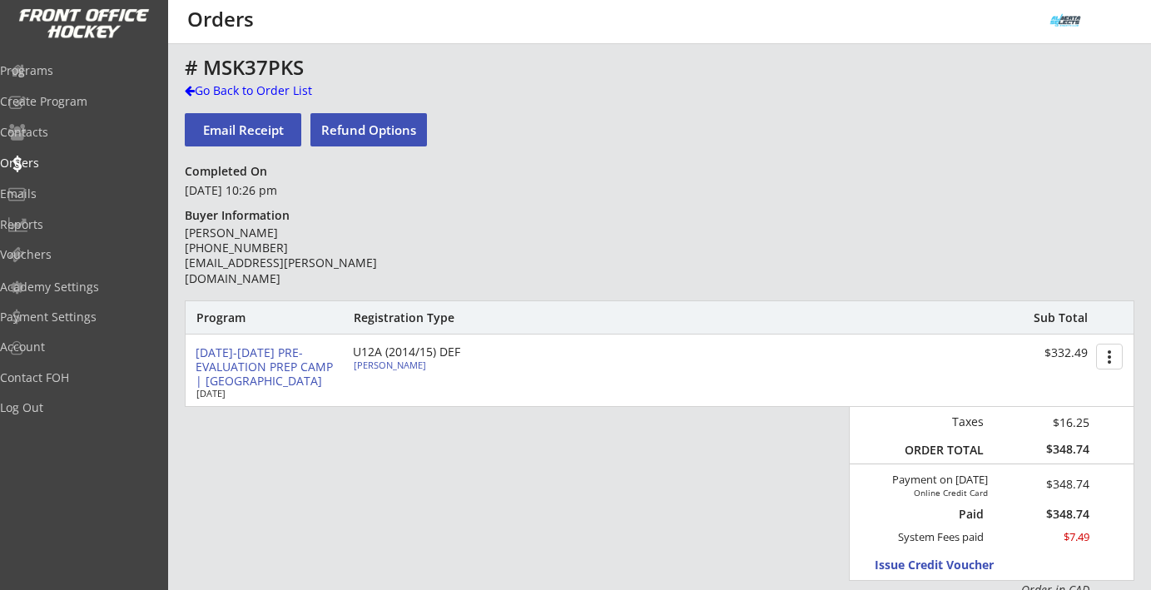
scroll to position [8, 0]
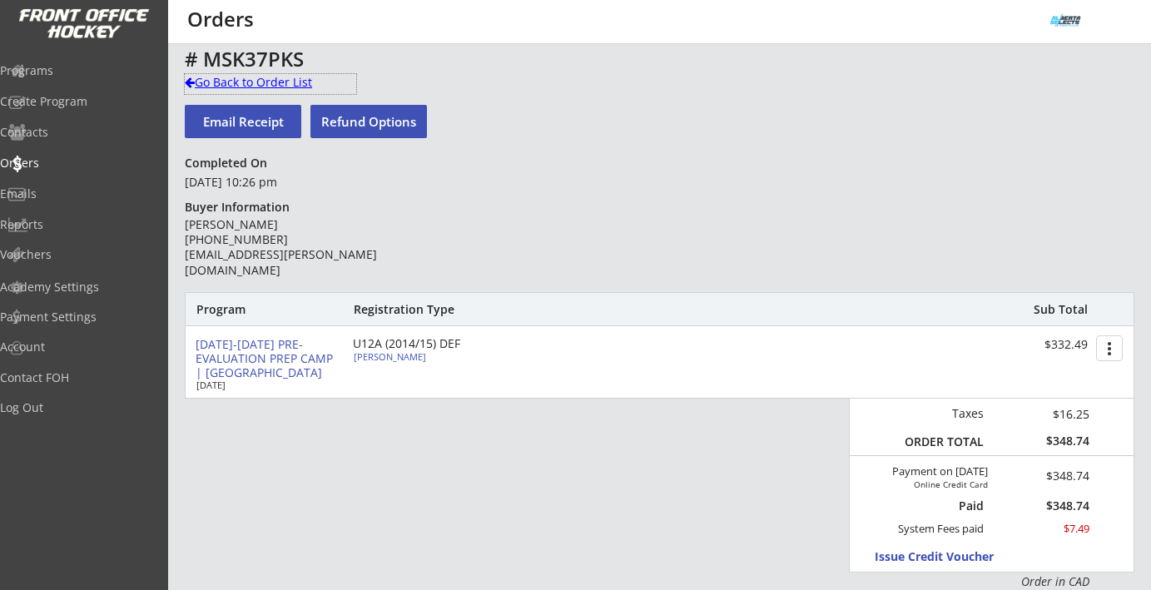
click at [250, 81] on div "Go Back to Order List" at bounding box center [270, 82] width 171 height 17
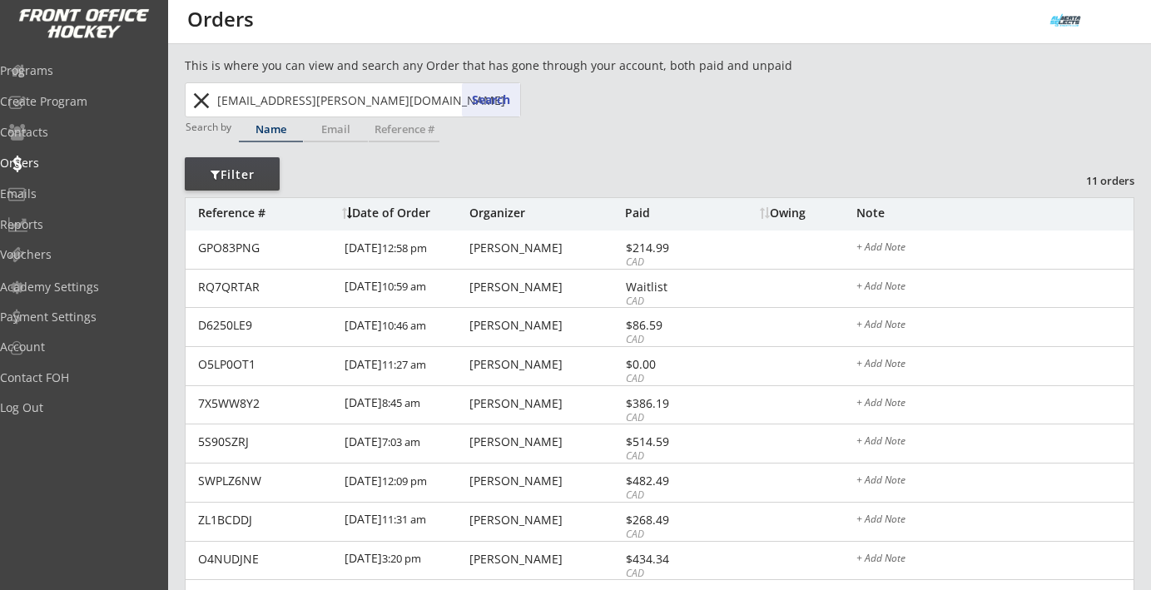
click at [199, 105] on button "close" at bounding box center [200, 100] width 27 height 27
click at [109, 63] on div "Programs" at bounding box center [79, 71] width 158 height 29
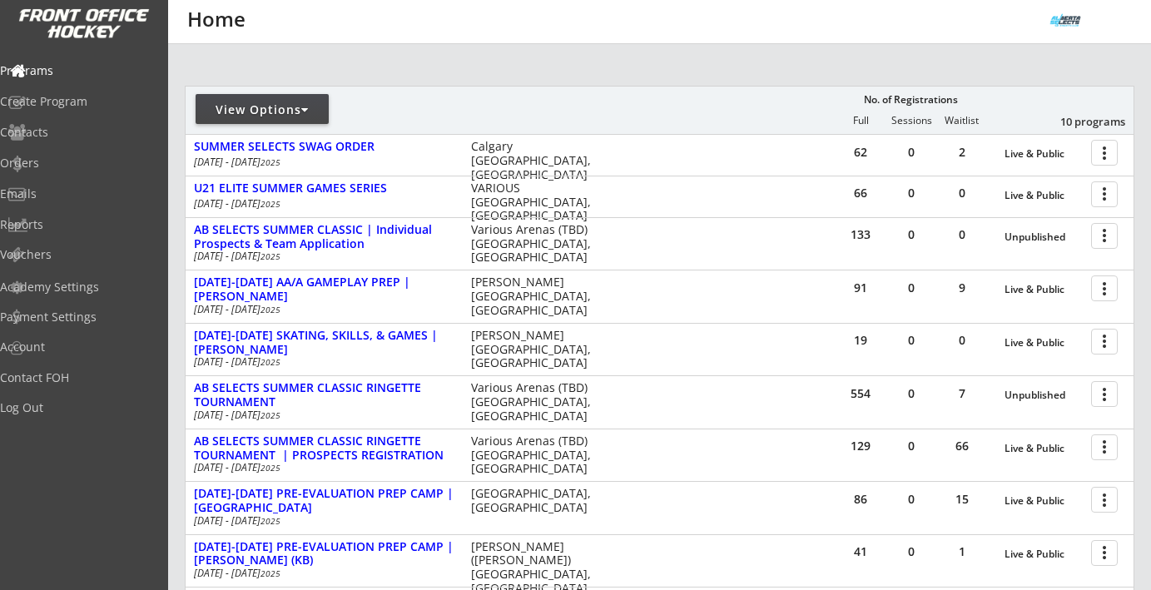
scroll to position [407, 0]
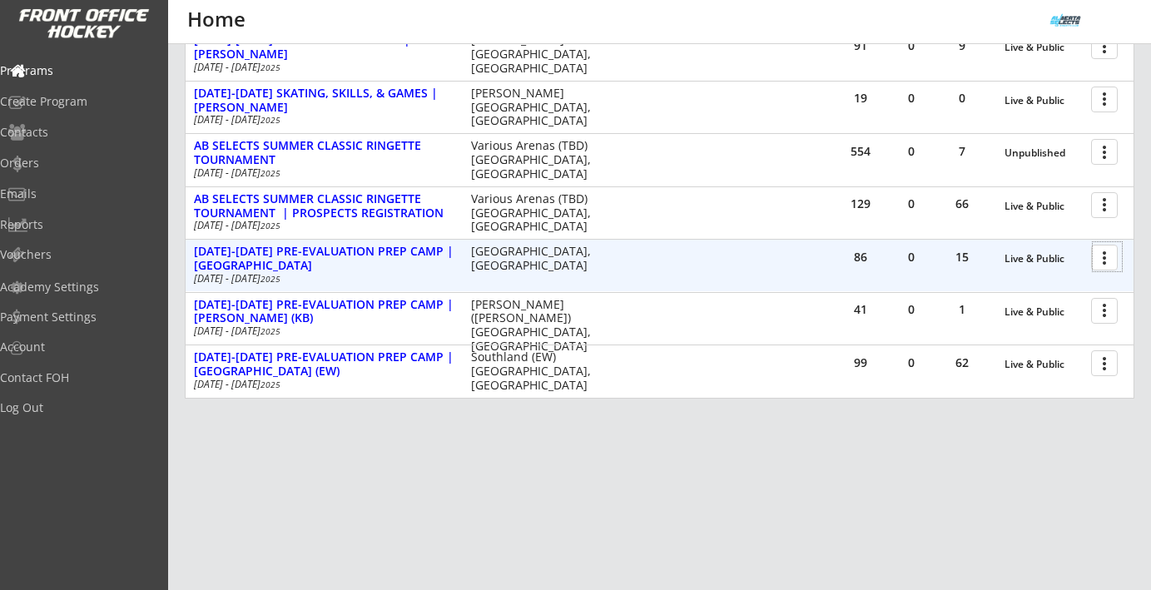
click at [1106, 268] on div at bounding box center [1106, 256] width 29 height 29
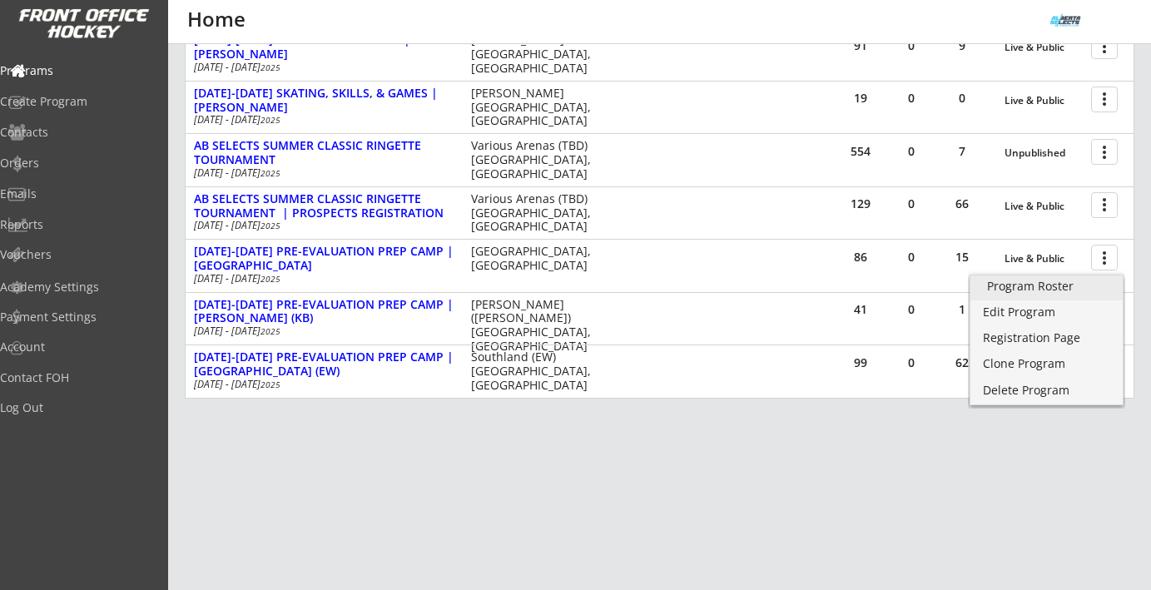
click at [1066, 286] on div "Program Roster" at bounding box center [1046, 286] width 119 height 12
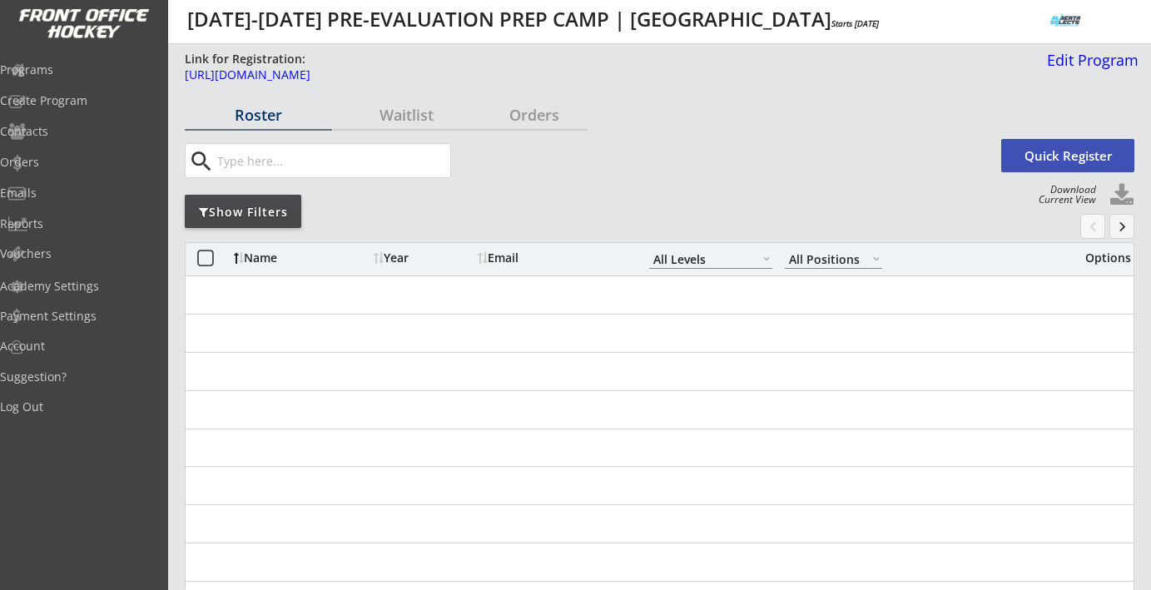
select select ""All Levels""
select select ""All Positions""
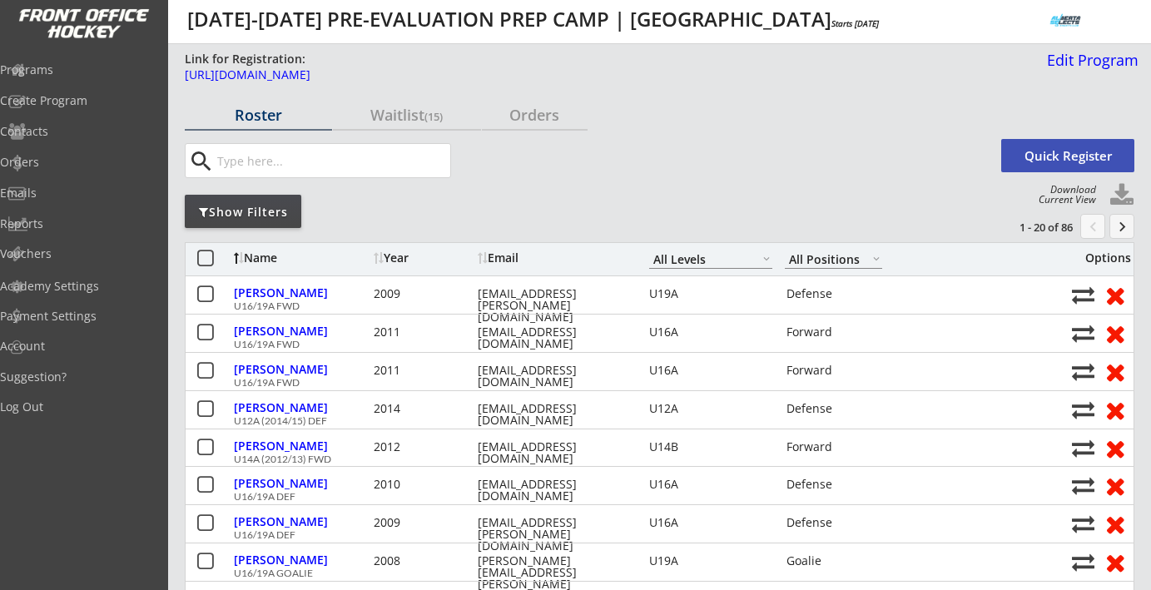
click at [383, 166] on input "input" at bounding box center [332, 160] width 236 height 33
paste input "[EMAIL_ADDRESS][PERSON_NAME][DOMAIN_NAME]"
type input "[EMAIL_ADDRESS][PERSON_NAME][DOMAIN_NAME]"
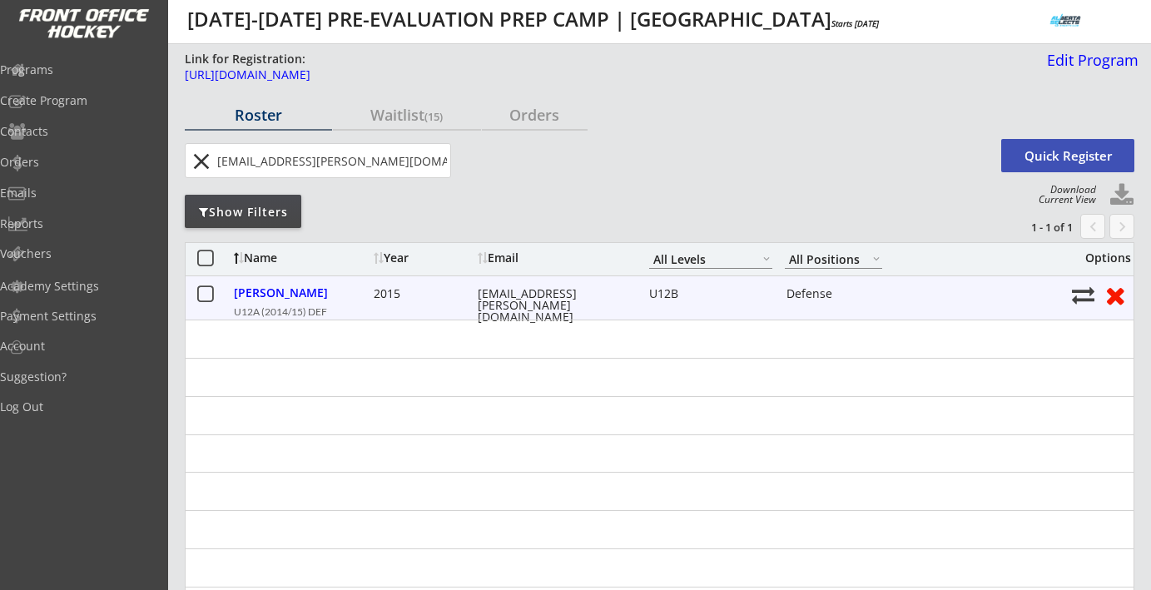
click at [204, 295] on button at bounding box center [205, 295] width 21 height 21
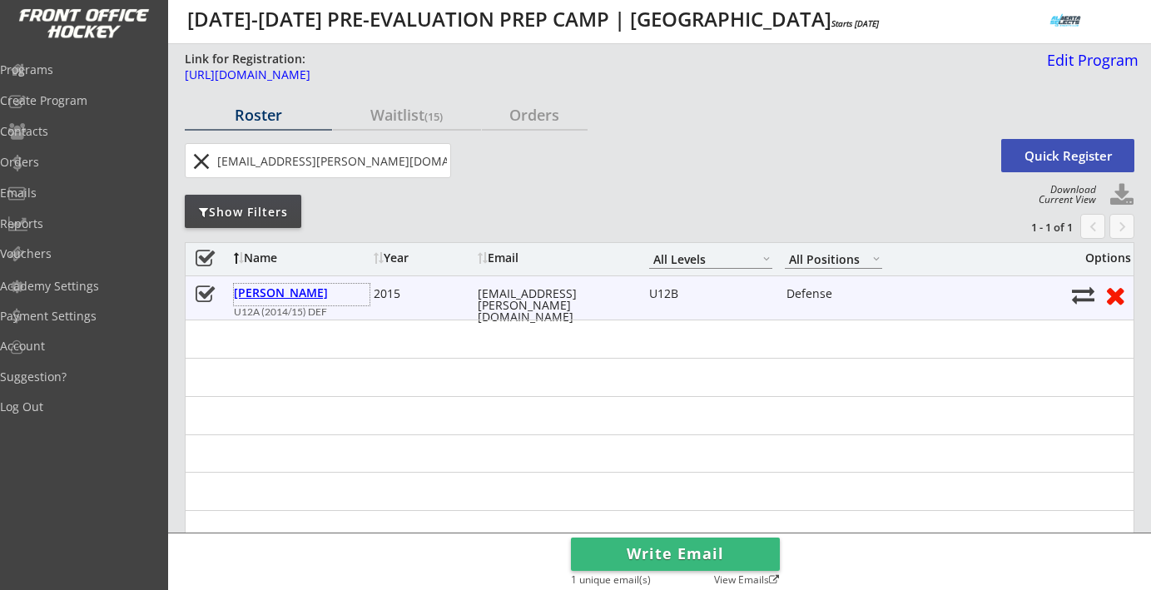
click at [274, 295] on div "Cuthbertson, Olivia" at bounding box center [302, 293] width 136 height 12
select select ""Defense""
select select ""U12B""
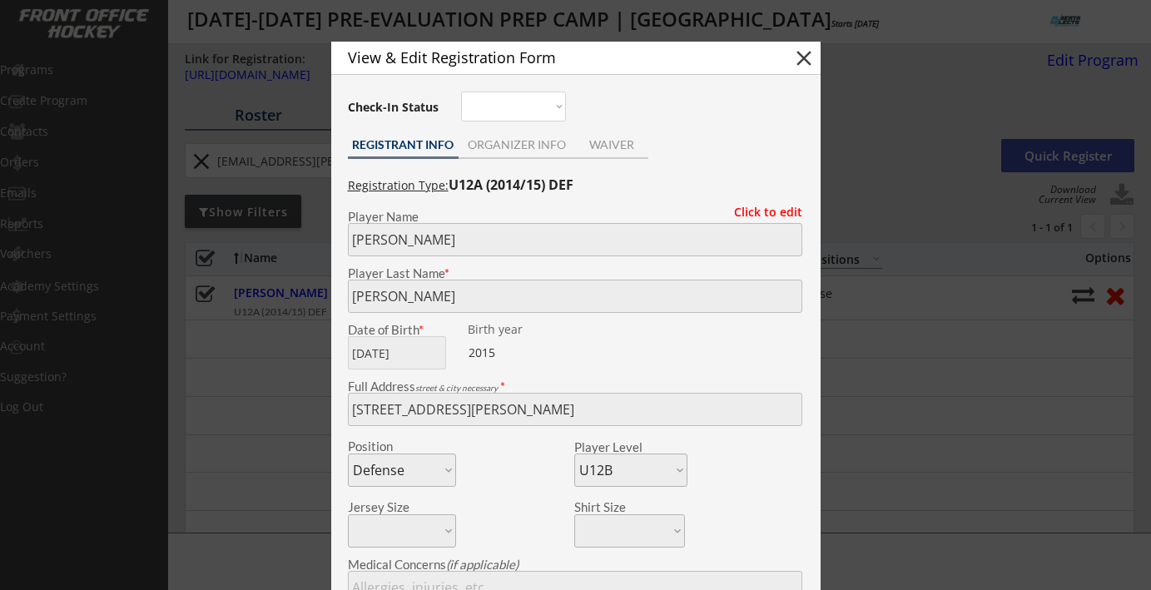
type input "Female"
type input "U10 Step 3 - South Calgary"
click at [803, 61] on button "close" at bounding box center [803, 58] width 25 height 25
select select ""PLACEHOLDER_1427118222253""
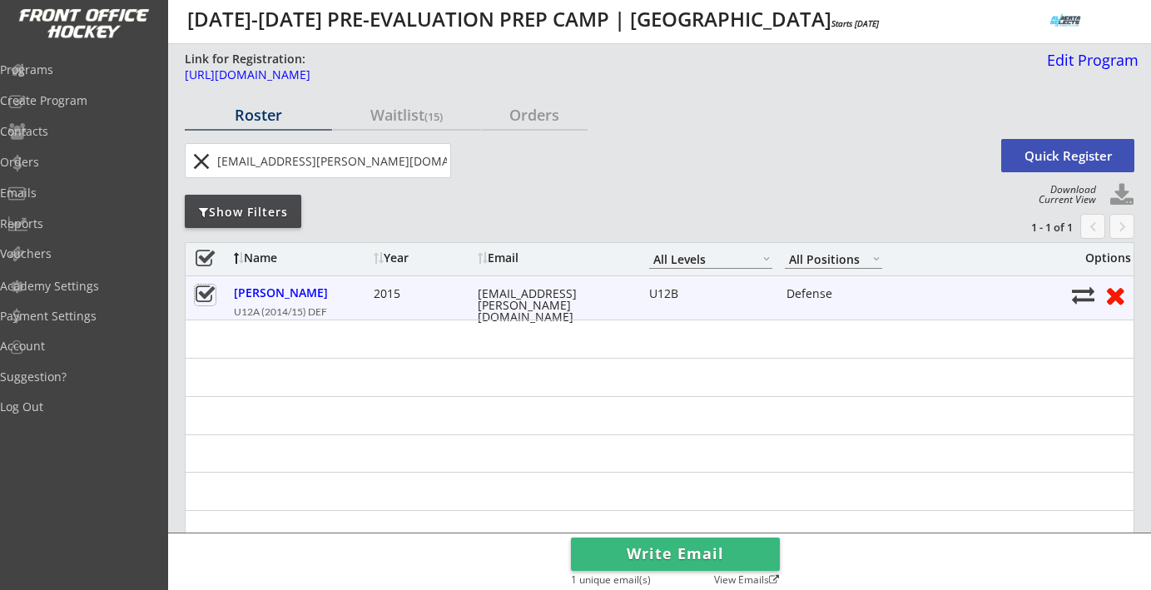
click at [210, 291] on button at bounding box center [205, 295] width 21 height 21
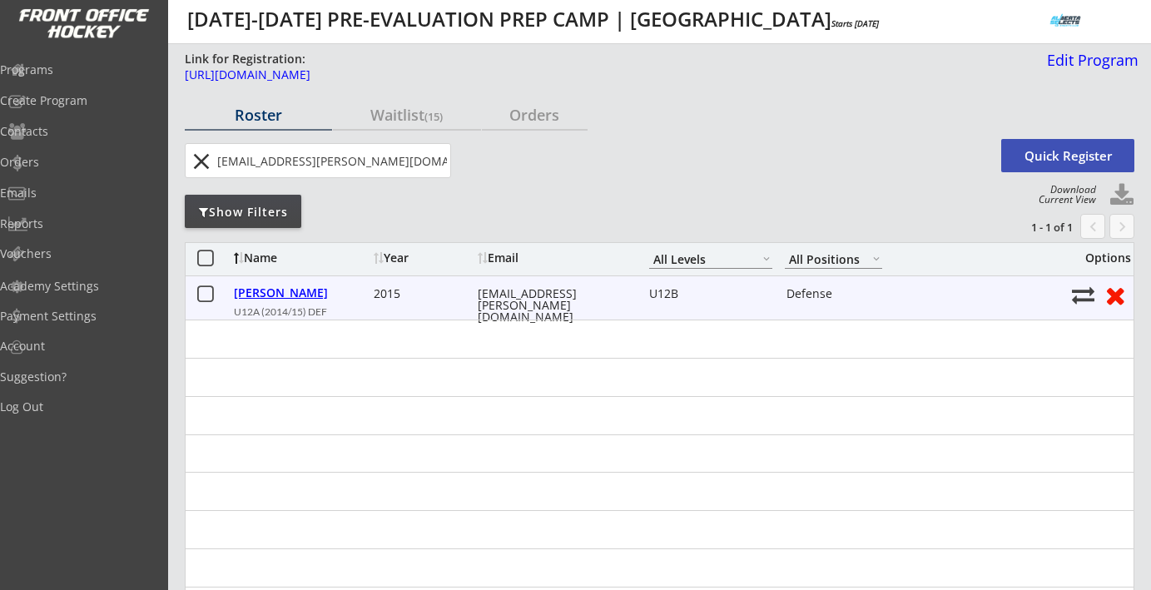
click at [305, 291] on div "Cuthbertson, Olivia" at bounding box center [302, 293] width 136 height 12
type input "Olivia"
type input "Cuthbertson"
type input "11/03/2015"
type input "Female"
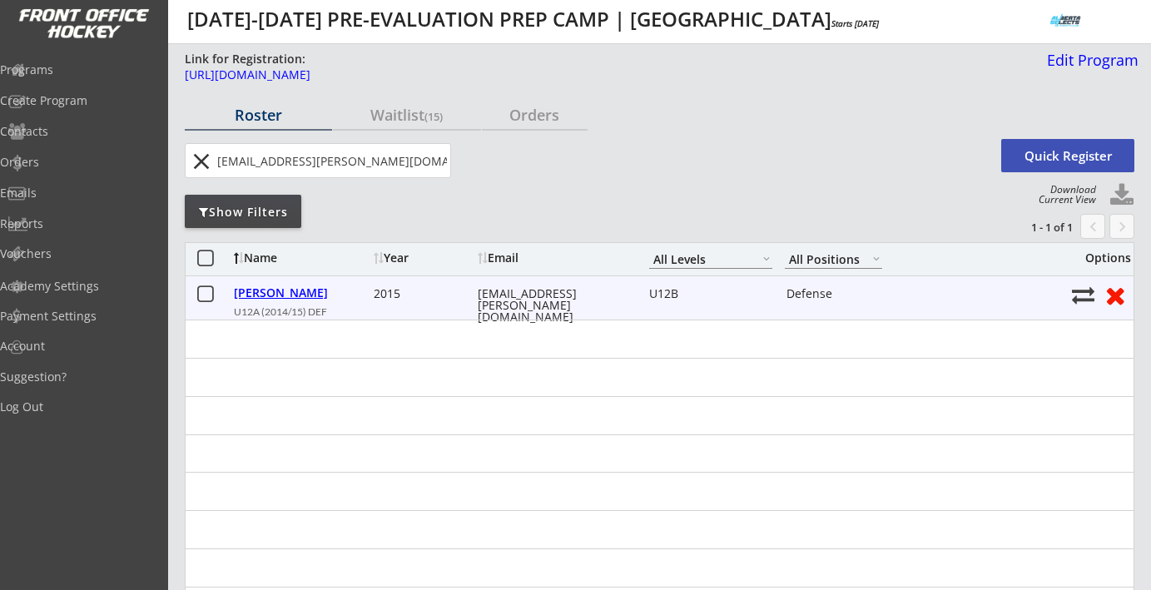
type input "5645 Forand St SW, Calgary, AB T3E 1N8, Canada"
select select ""Defense""
select select ""U12B""
type input "Dan Cuthbertson"
type input "(587) 437-7540"
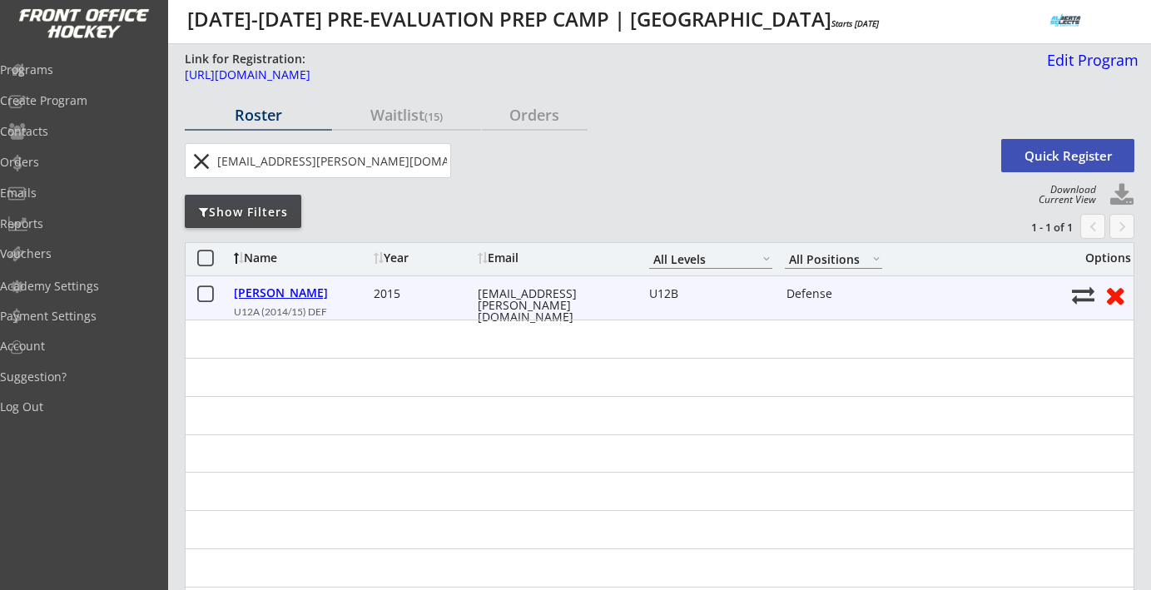
type input "U10 Step 3 - South Calgary"
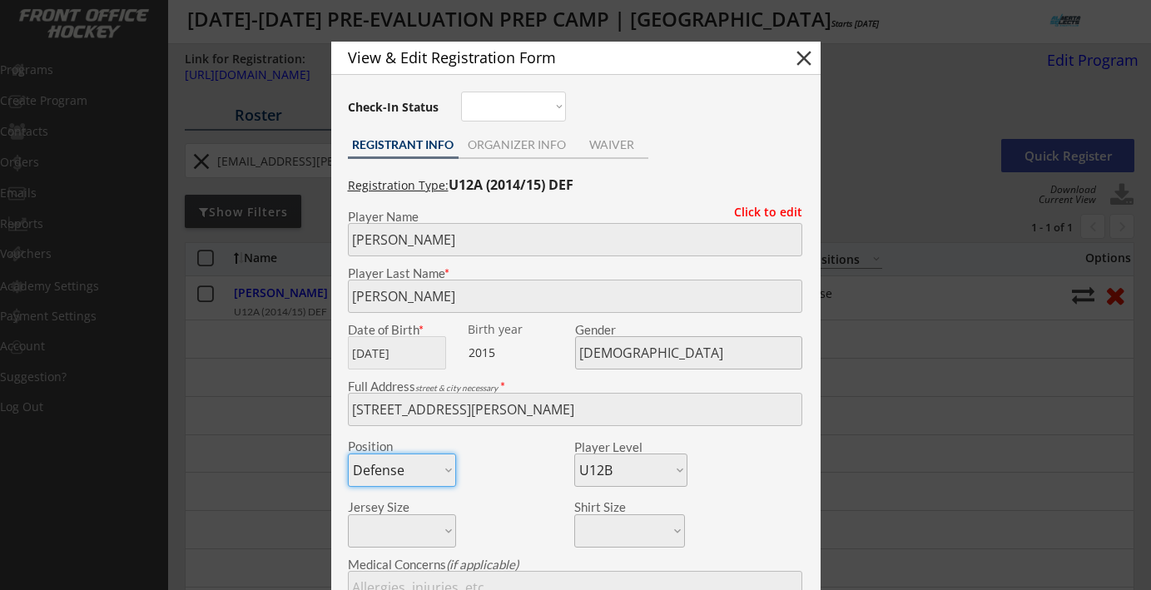
scroll to position [1, 0]
click at [804, 56] on button "close" at bounding box center [803, 57] width 25 height 25
select select ""PLACEHOLDER_1427118222253""
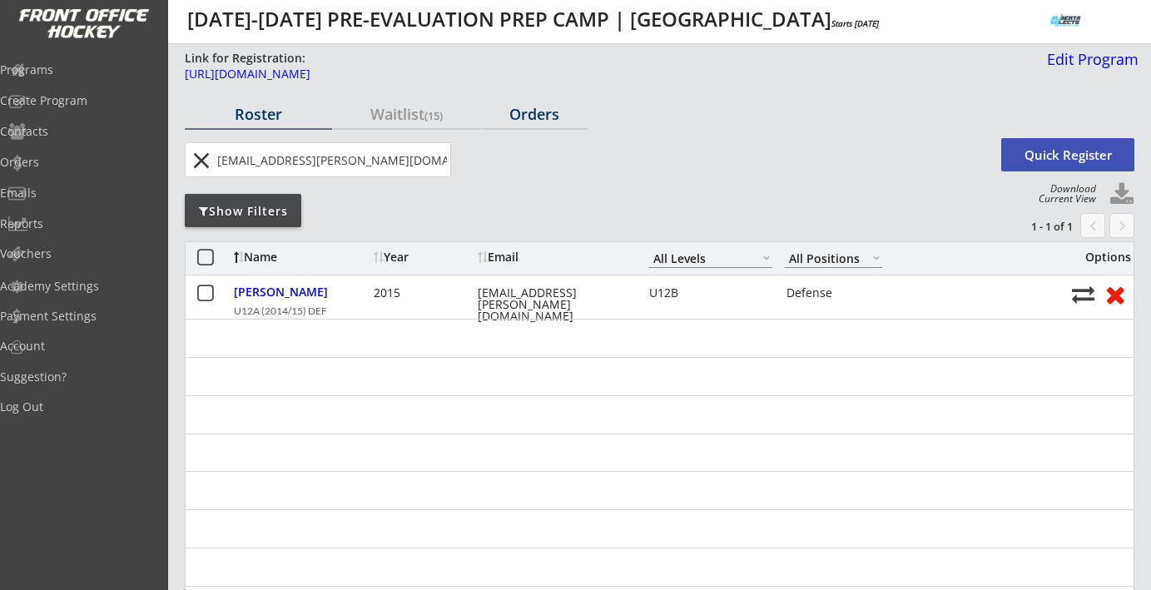
click at [508, 110] on div "Orders" at bounding box center [535, 113] width 106 height 15
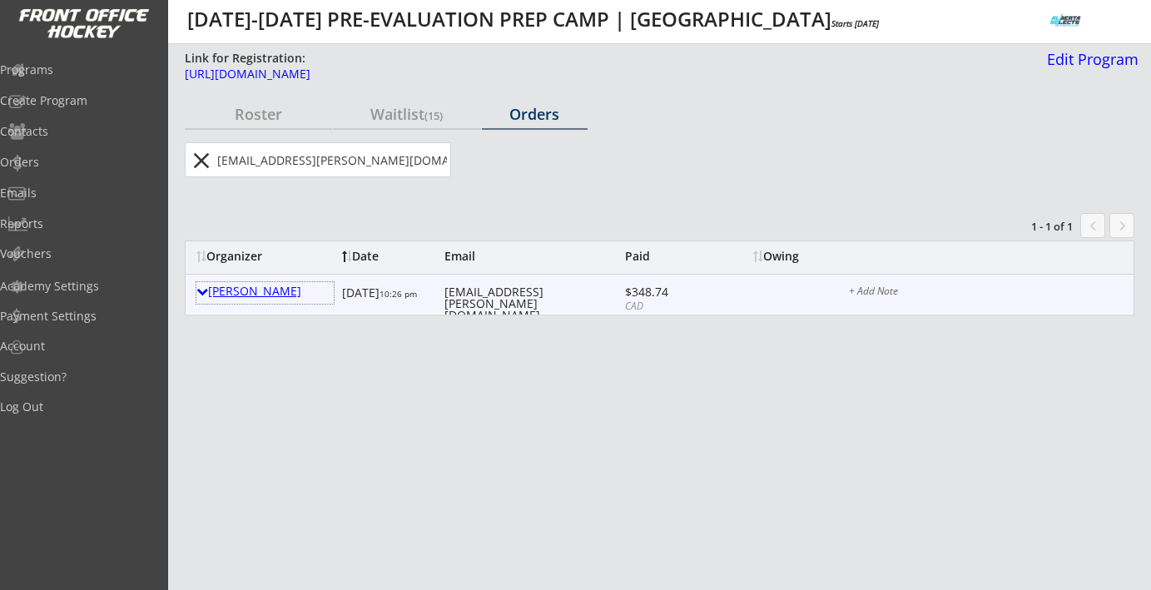
click at [262, 294] on div "Kyla Cuthbertson" at bounding box center [264, 291] width 137 height 12
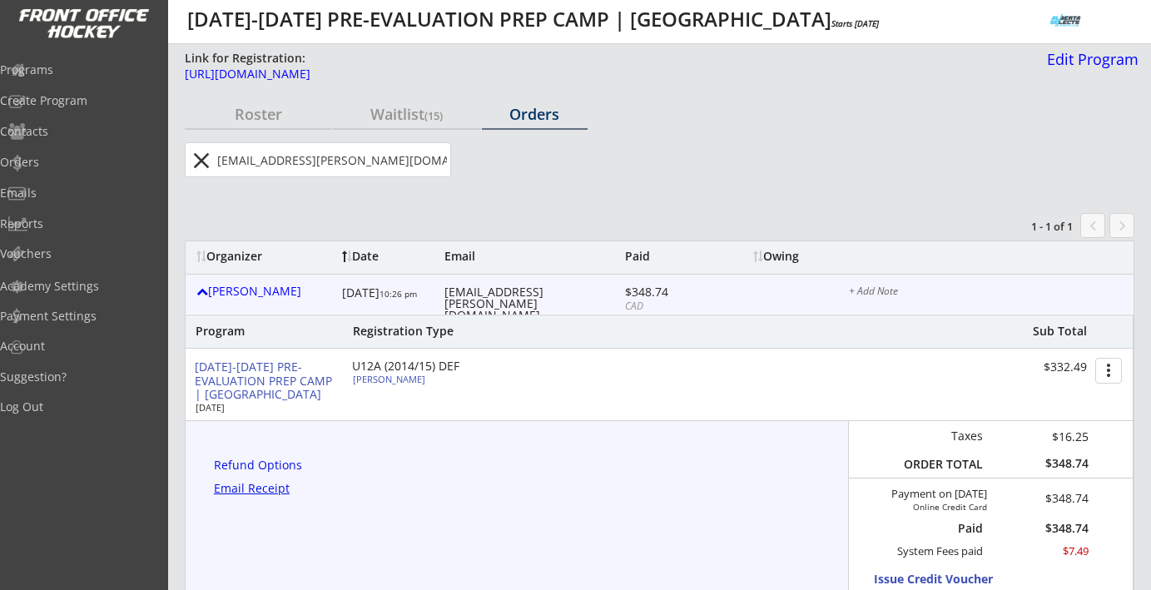
click at [276, 493] on div "Email Receipt" at bounding box center [256, 489] width 85 height 12
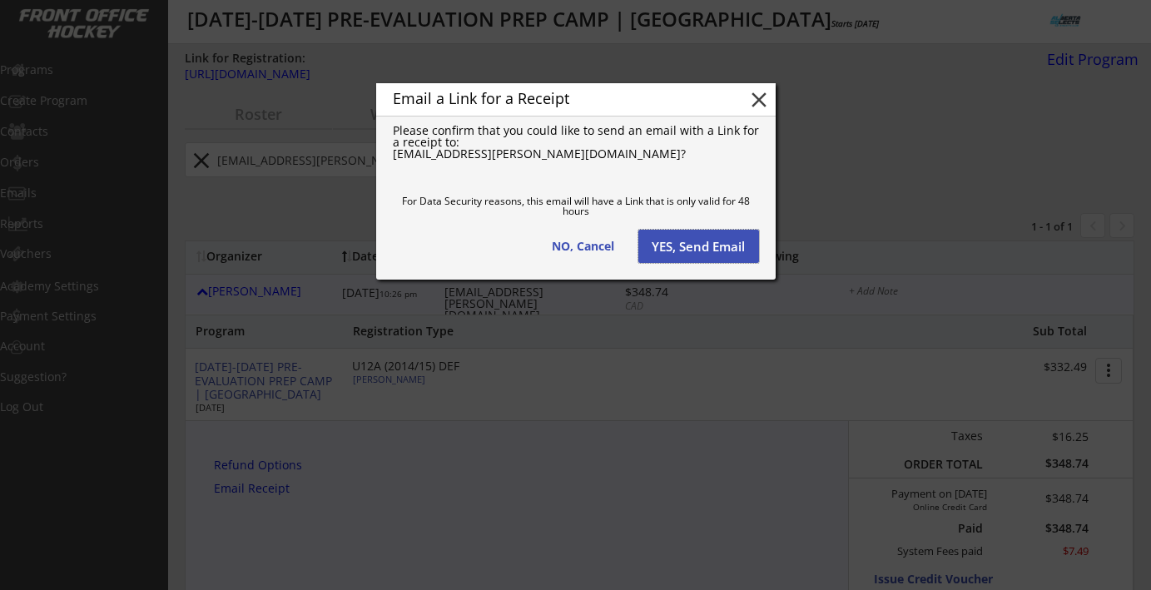
click at [688, 240] on button "YES, Send Email" at bounding box center [698, 246] width 121 height 33
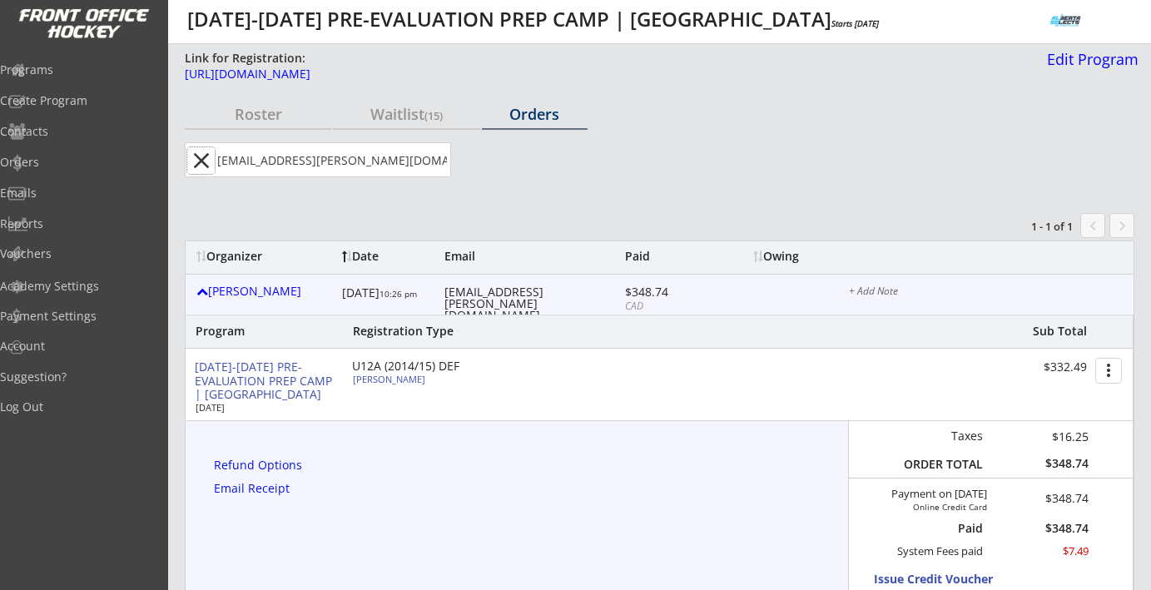
click at [205, 161] on button "close" at bounding box center [200, 160] width 27 height 27
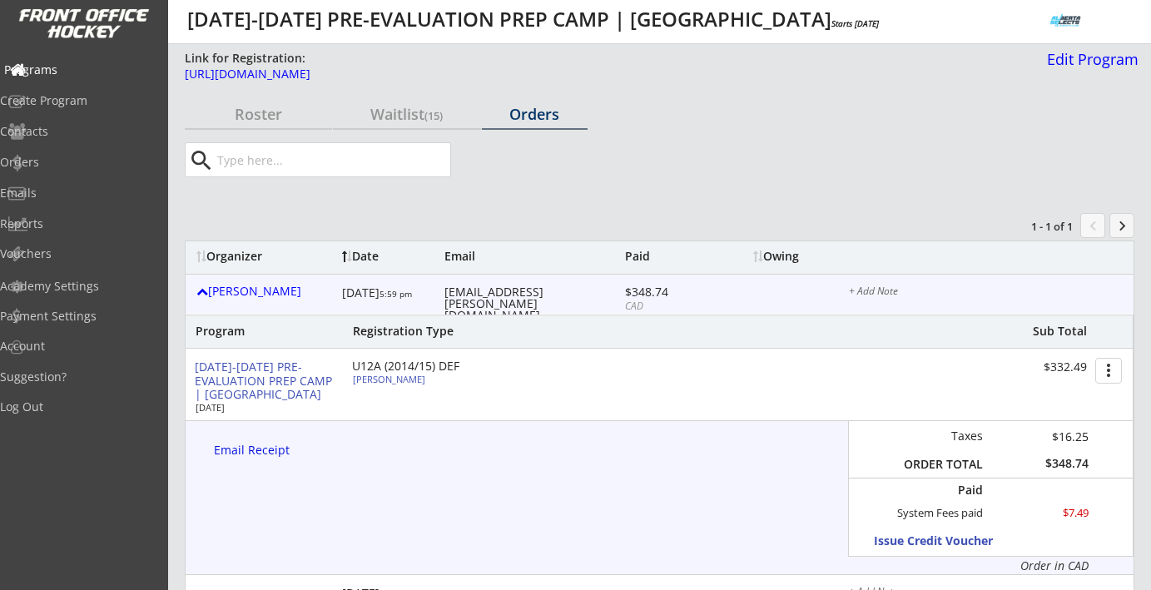
click at [73, 71] on div "Programs" at bounding box center [79, 70] width 150 height 12
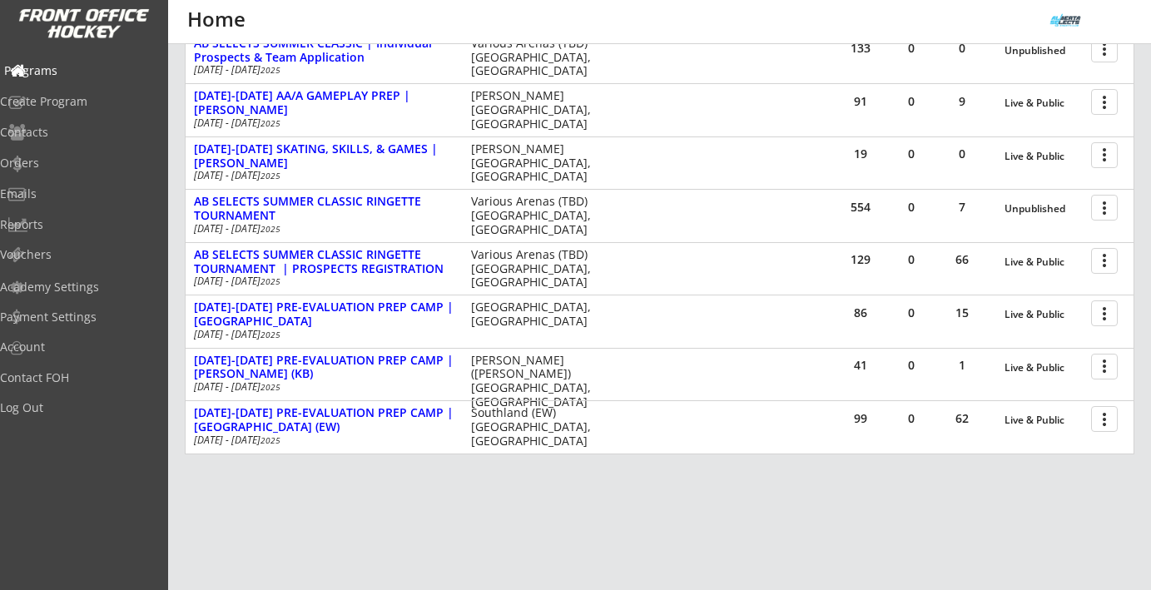
scroll to position [407, 0]
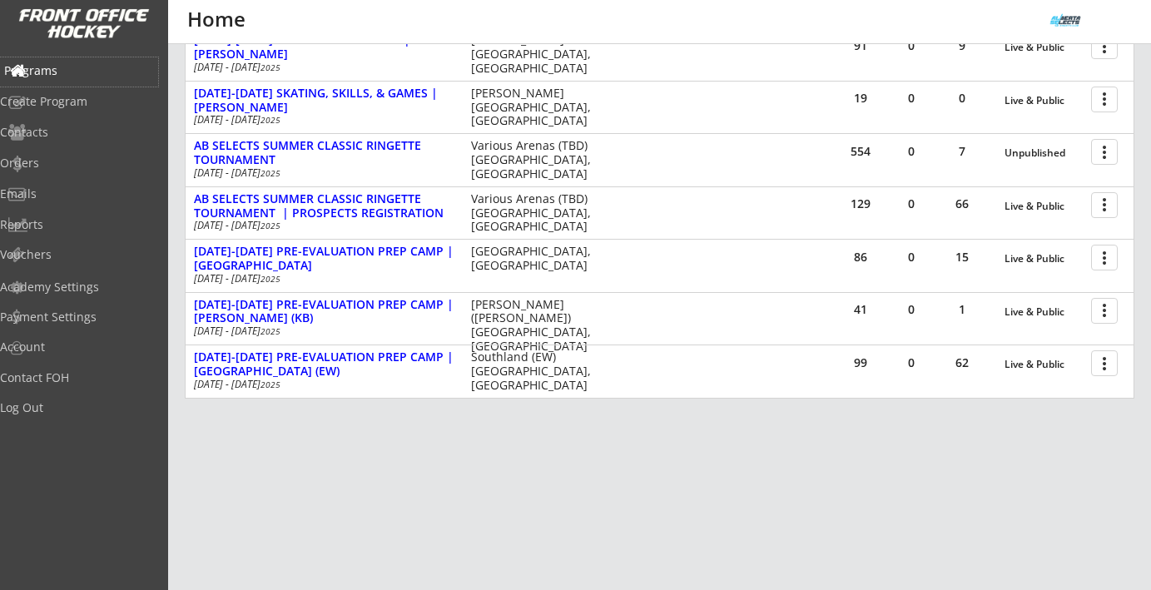
click at [62, 71] on div "Programs" at bounding box center [79, 71] width 150 height 12
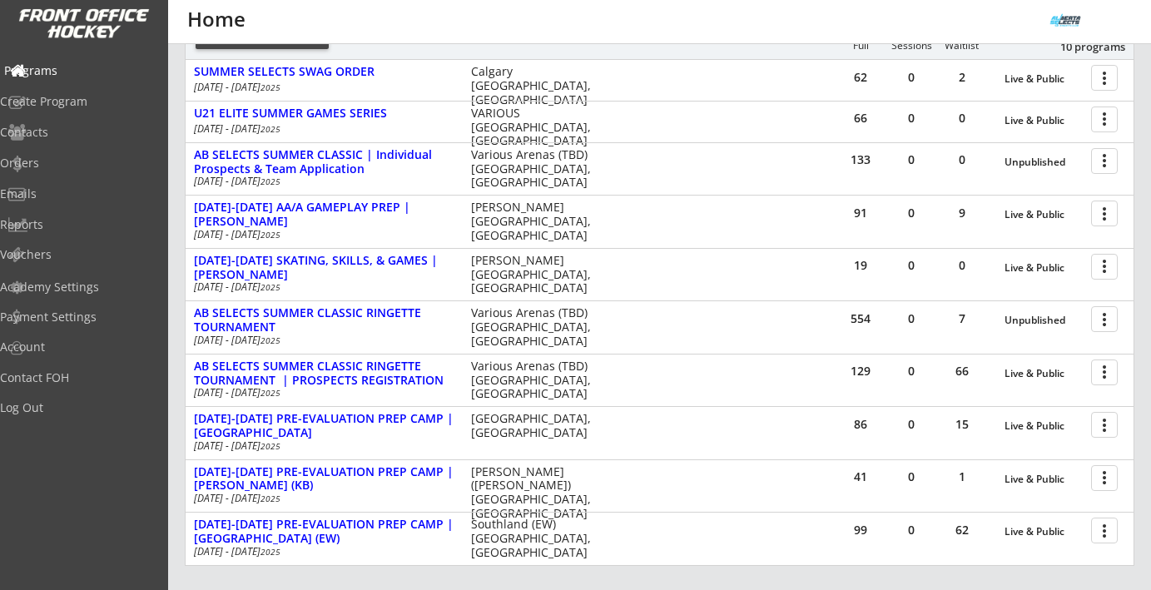
scroll to position [0, 0]
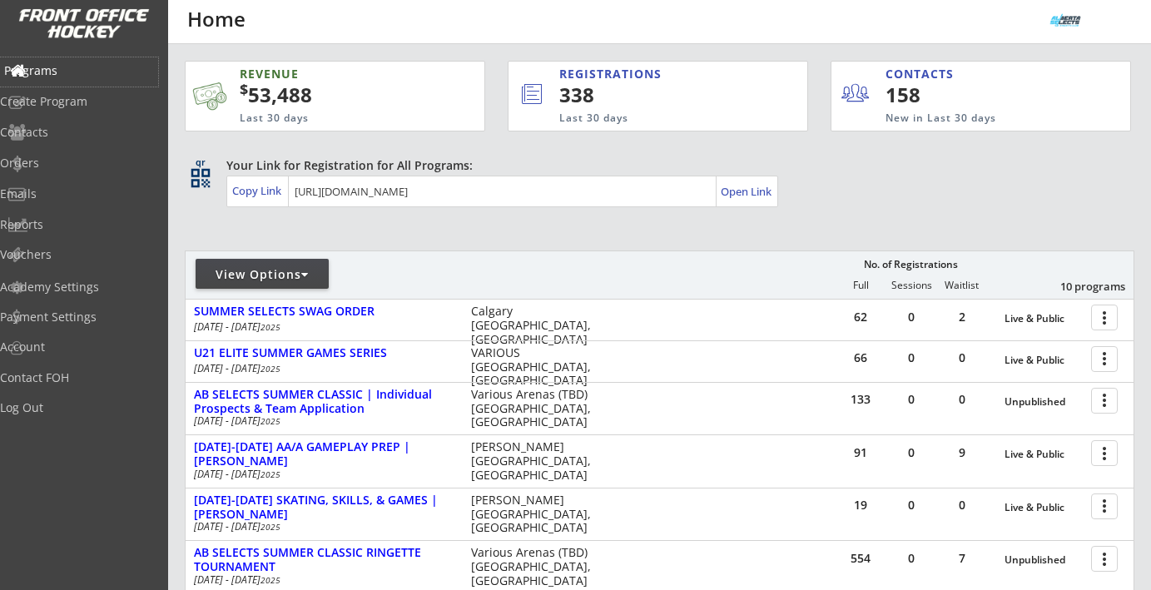
click at [97, 72] on div "Programs" at bounding box center [79, 71] width 150 height 12
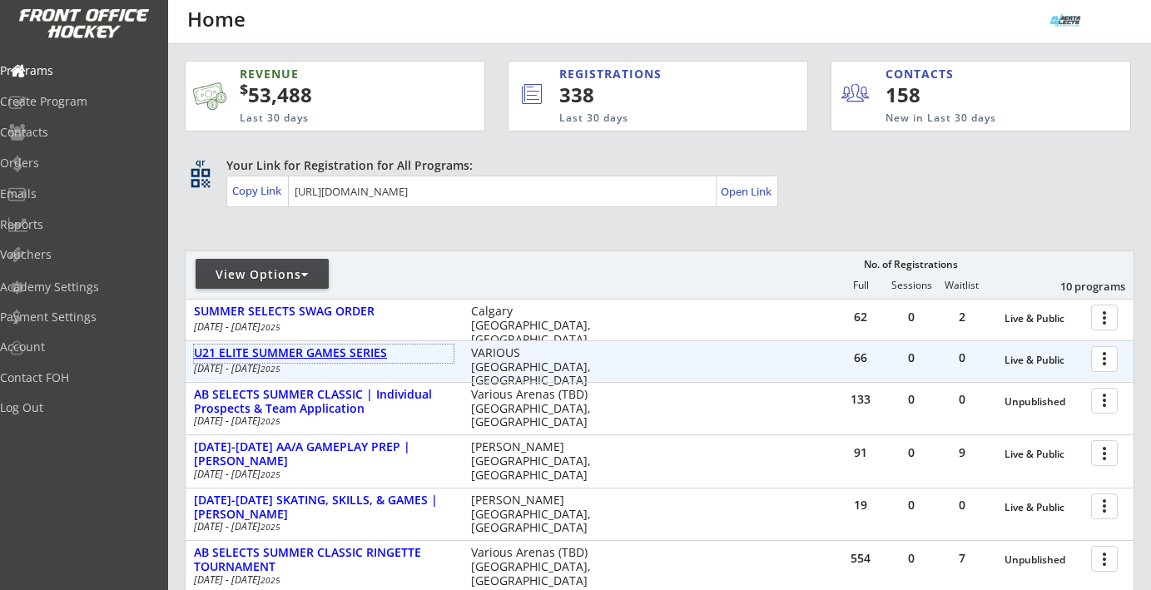
click at [331, 349] on div "U21 ELITE SUMMER GAMES SERIES" at bounding box center [324, 353] width 260 height 14
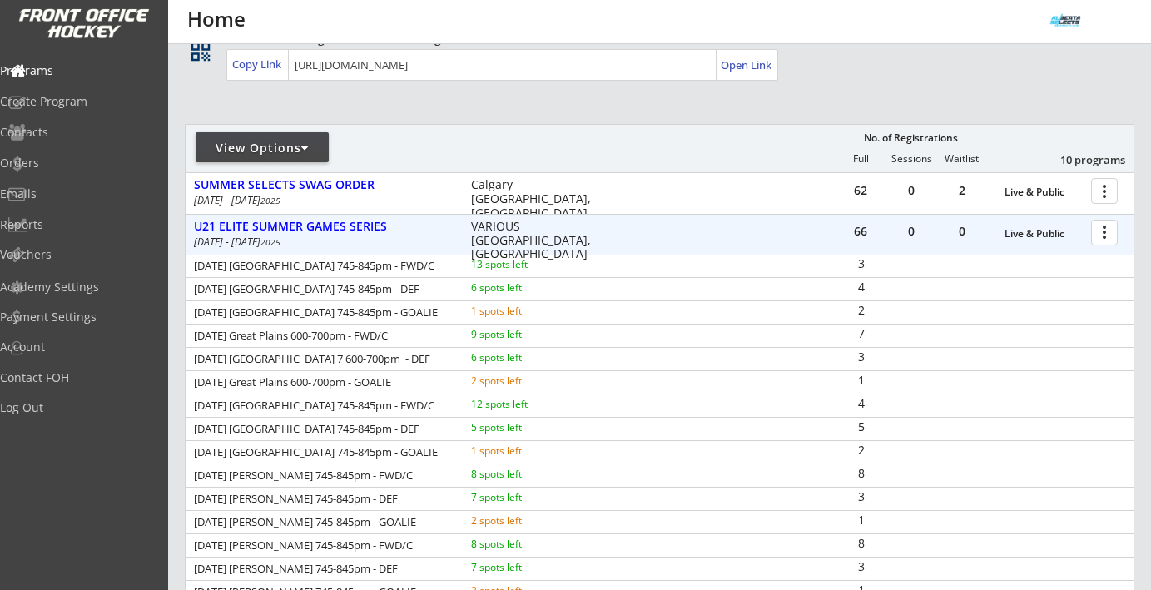
scroll to position [141, 0]
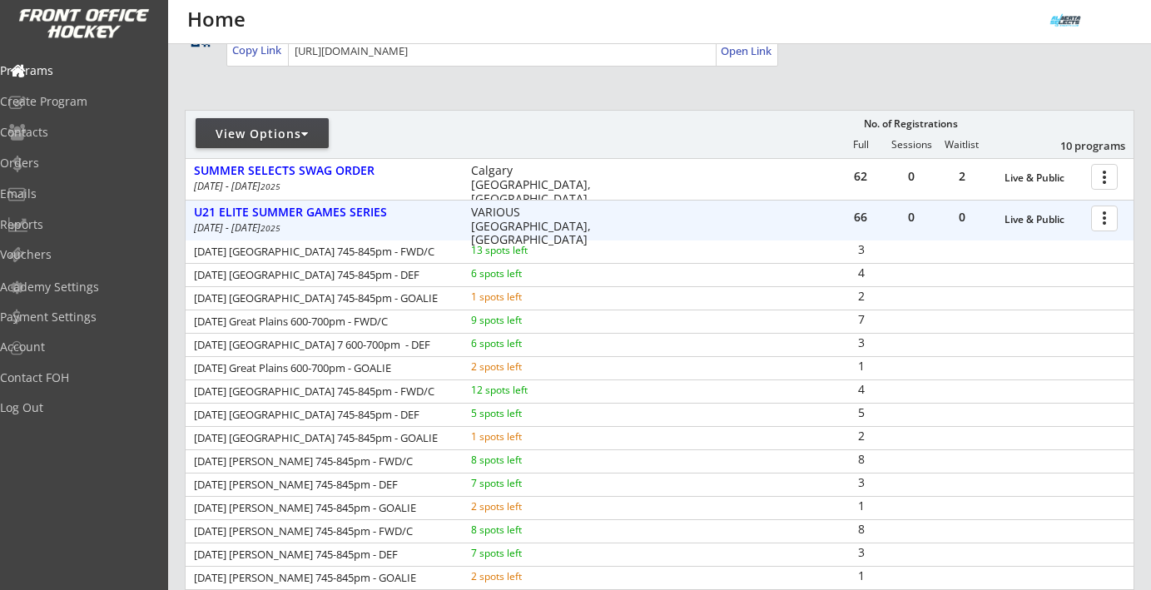
click at [1102, 221] on div at bounding box center [1106, 217] width 29 height 29
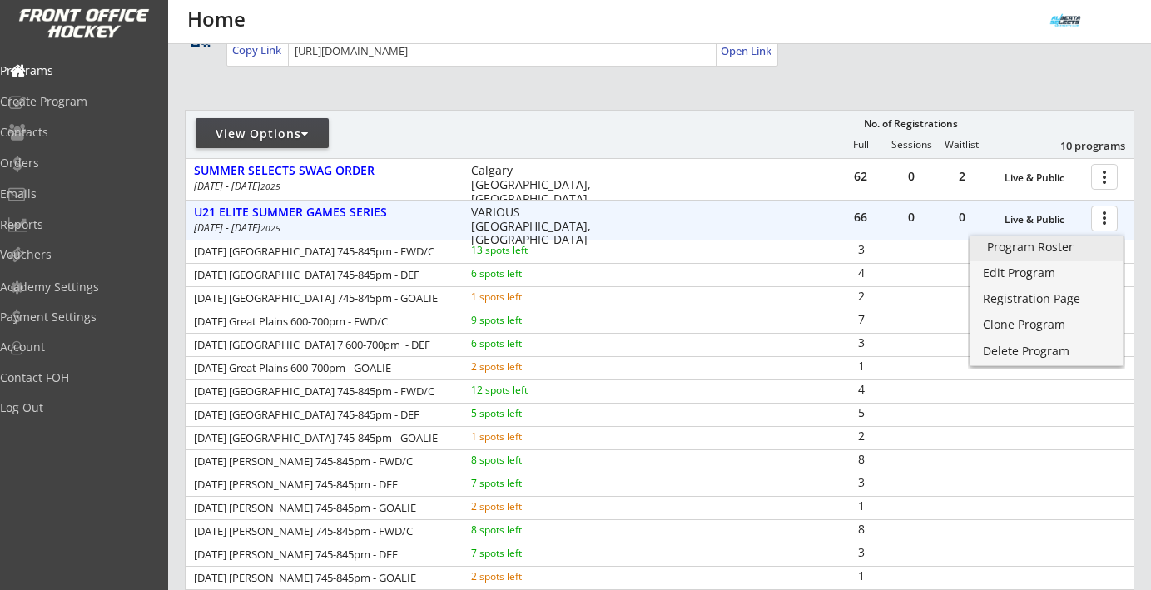
click at [1050, 242] on div "Program Roster" at bounding box center [1046, 247] width 119 height 12
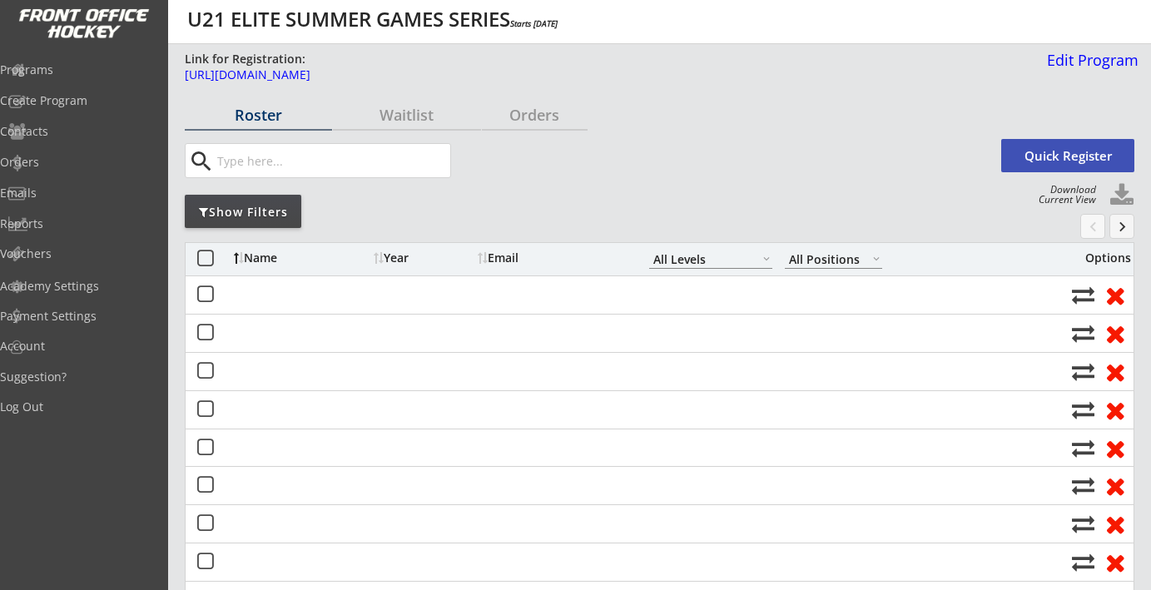
select select ""All Levels""
select select ""All Positions""
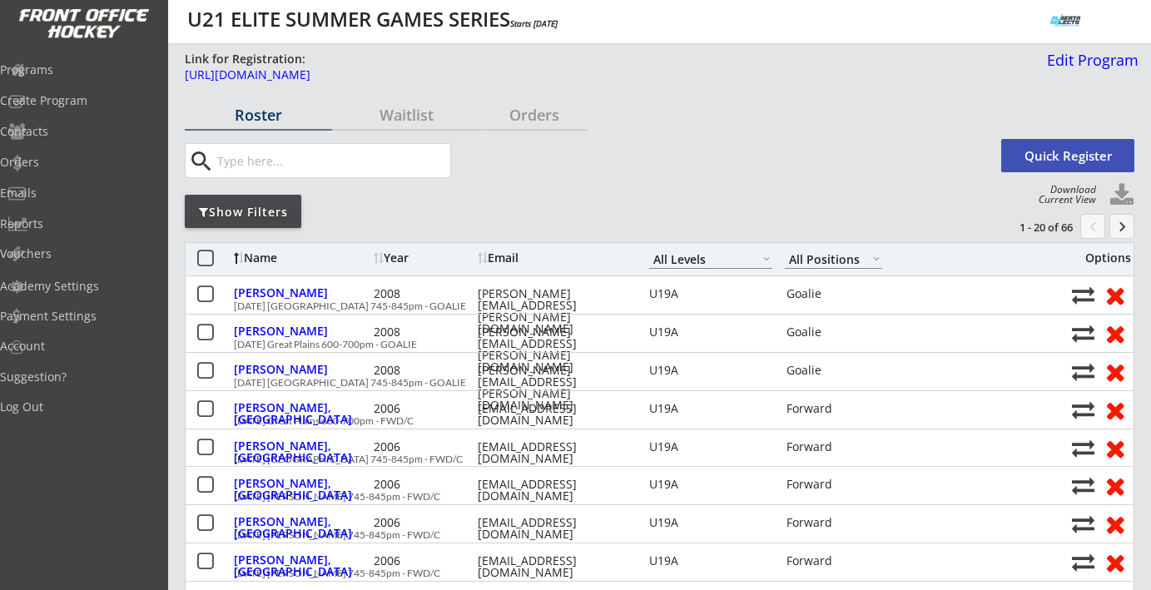
scroll to position [27, 0]
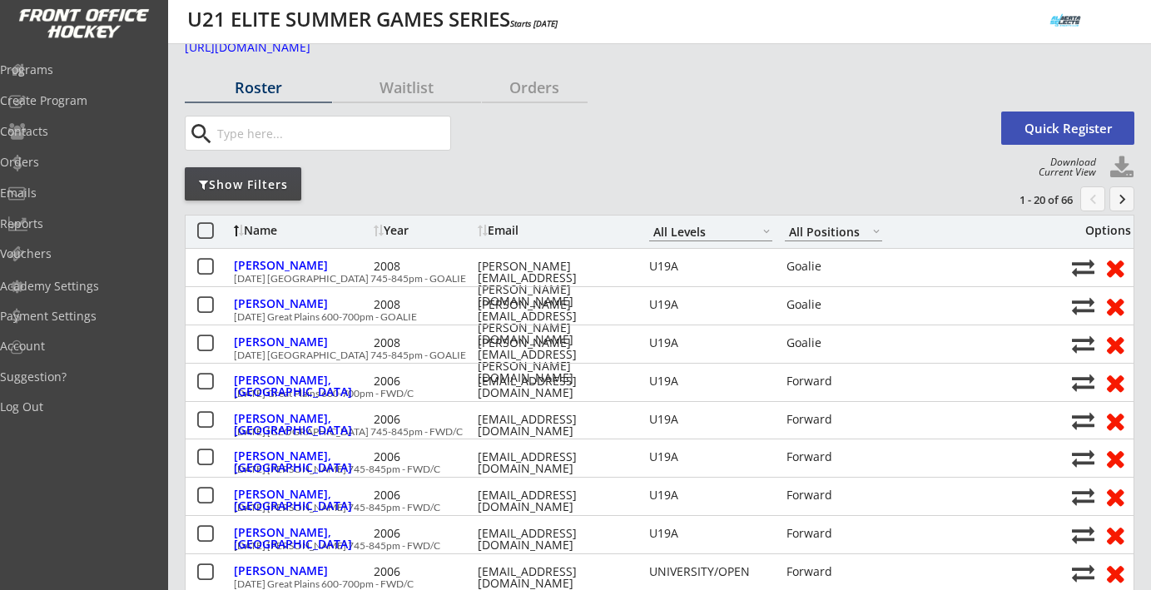
click at [282, 182] on div "Show Filters" at bounding box center [243, 184] width 116 height 17
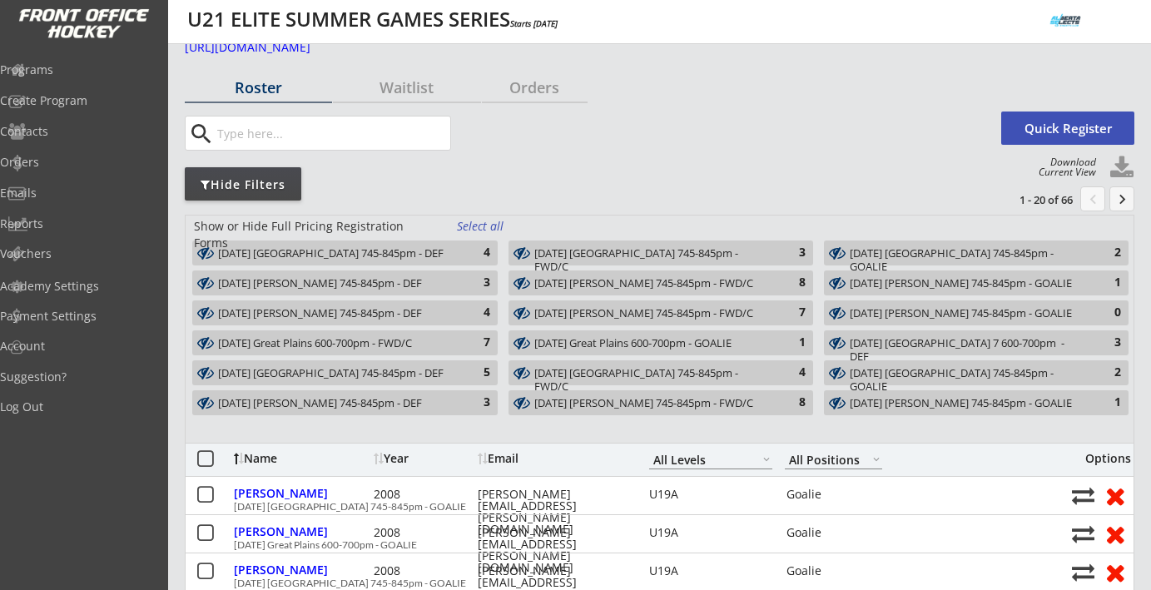
click at [477, 222] on div "Select all" at bounding box center [488, 226] width 62 height 17
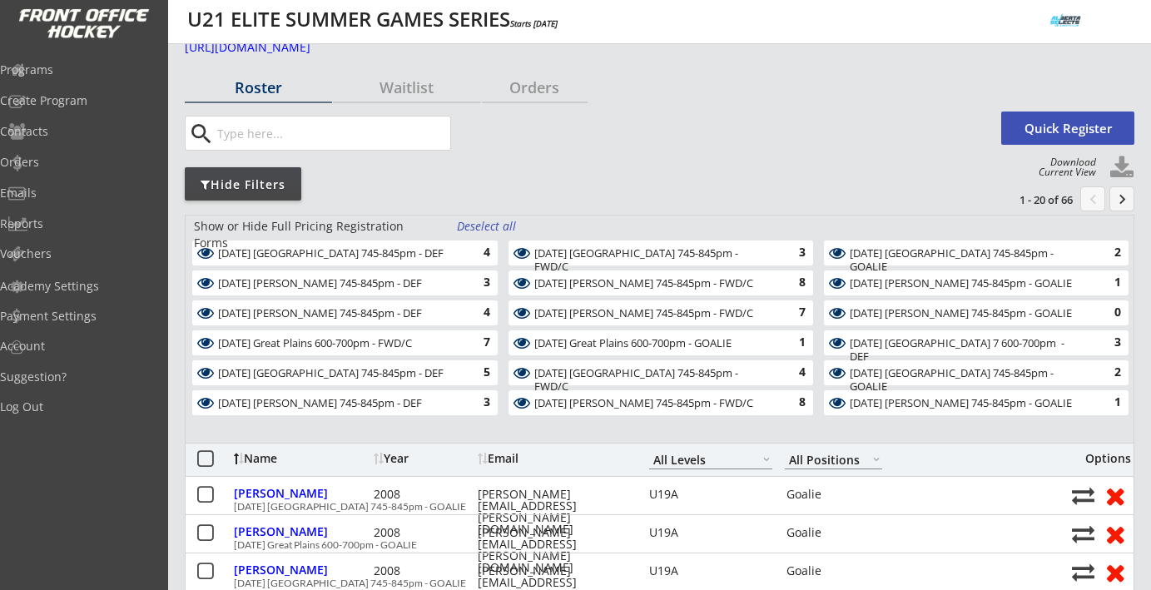
click at [477, 222] on div "Deselect all" at bounding box center [488, 226] width 62 height 17
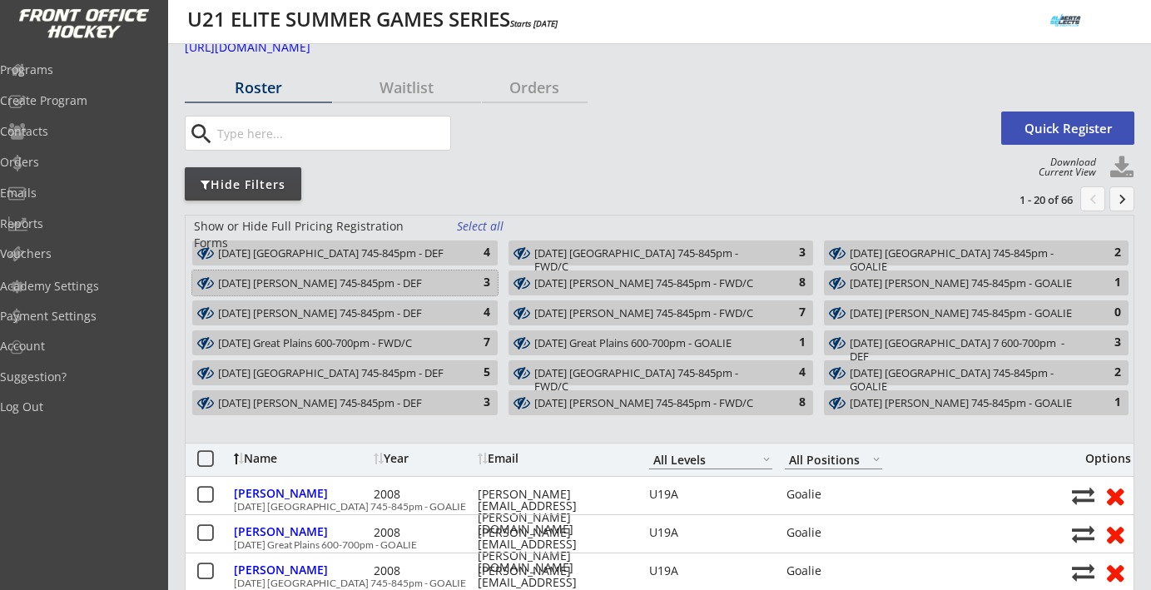
click at [419, 284] on div "[DATE] [PERSON_NAME] 745-845pm - DEF" at bounding box center [335, 283] width 235 height 13
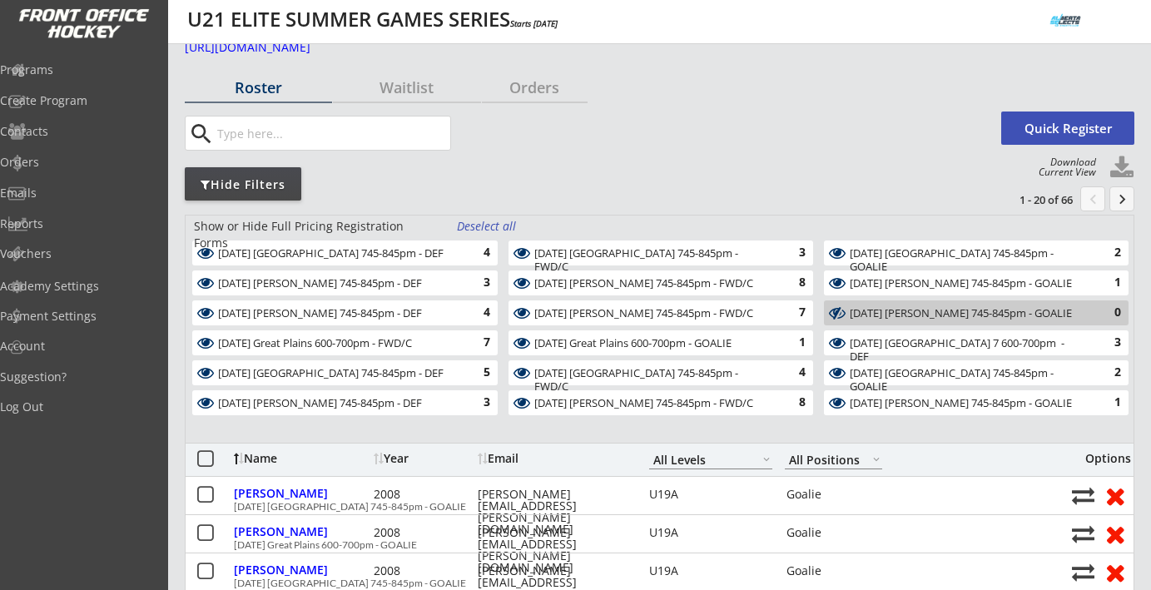
click at [475, 252] on div "4" at bounding box center [473, 253] width 33 height 17
click at [583, 247] on div "[DATE] [GEOGRAPHIC_DATA] 745-845pm - FWD/C" at bounding box center [651, 260] width 235 height 26
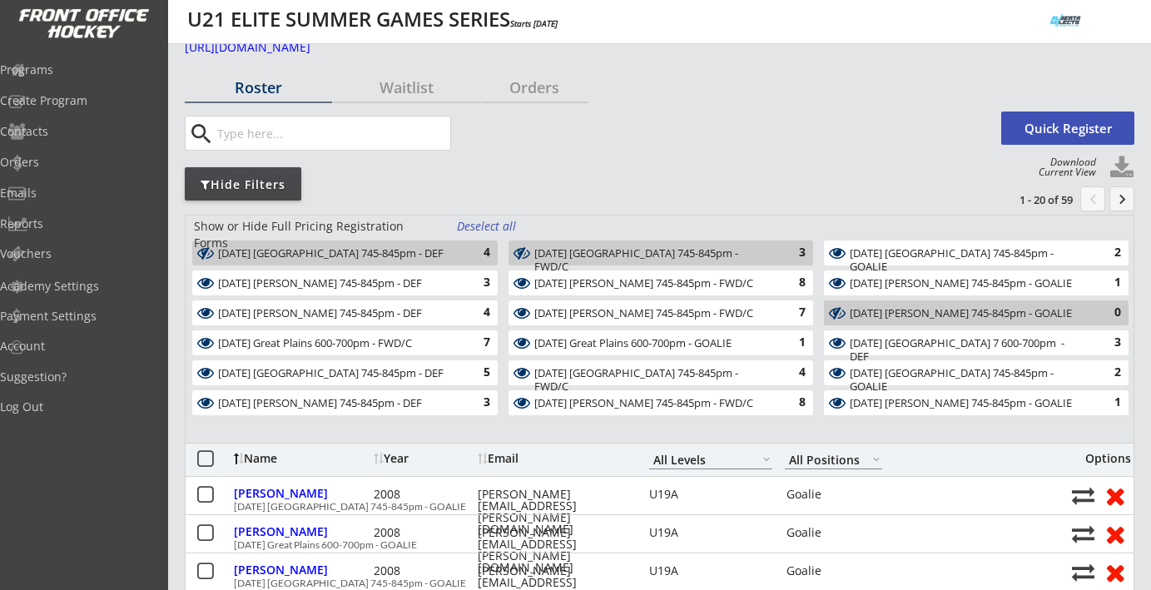
click at [889, 250] on div "[DATE] [GEOGRAPHIC_DATA] 745-845pm - GOALIE" at bounding box center [966, 260] width 234 height 26
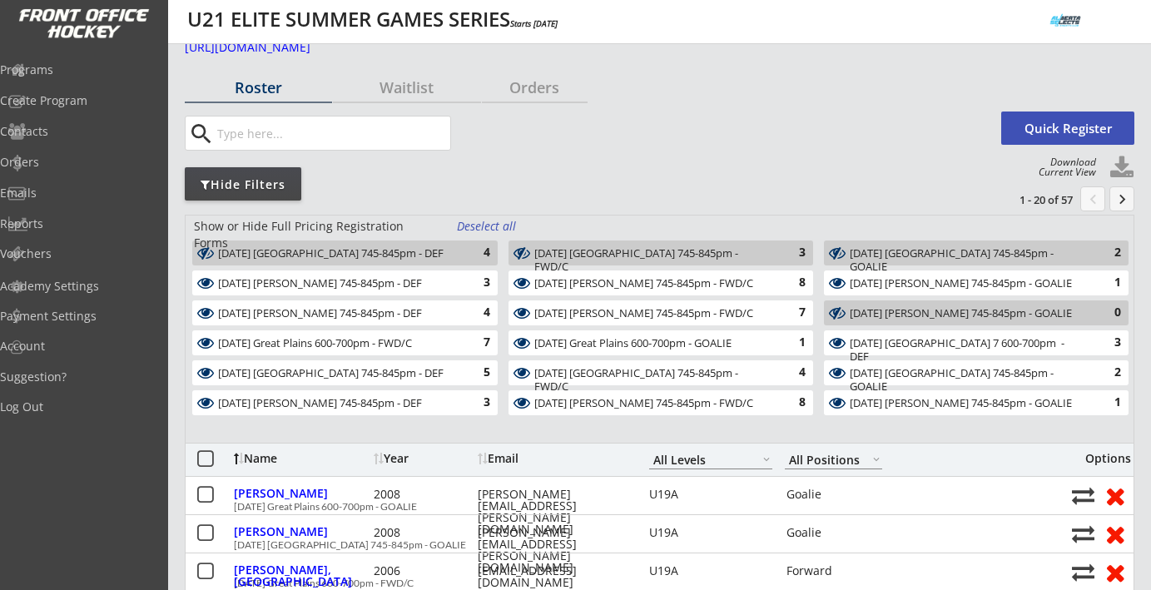
click at [886, 315] on div "[DATE] [PERSON_NAME] 745-845pm - GOALIE" at bounding box center [966, 313] width 234 height 13
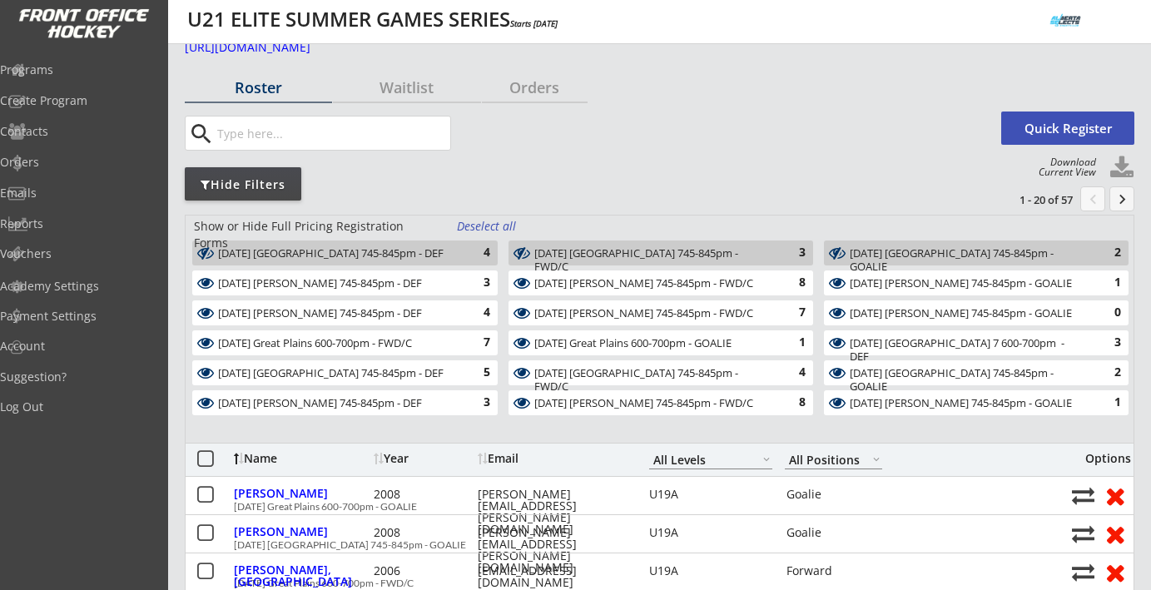
click at [888, 344] on div "[DATE] [GEOGRAPHIC_DATA] 7 600-700pm - DEF" at bounding box center [966, 350] width 234 height 26
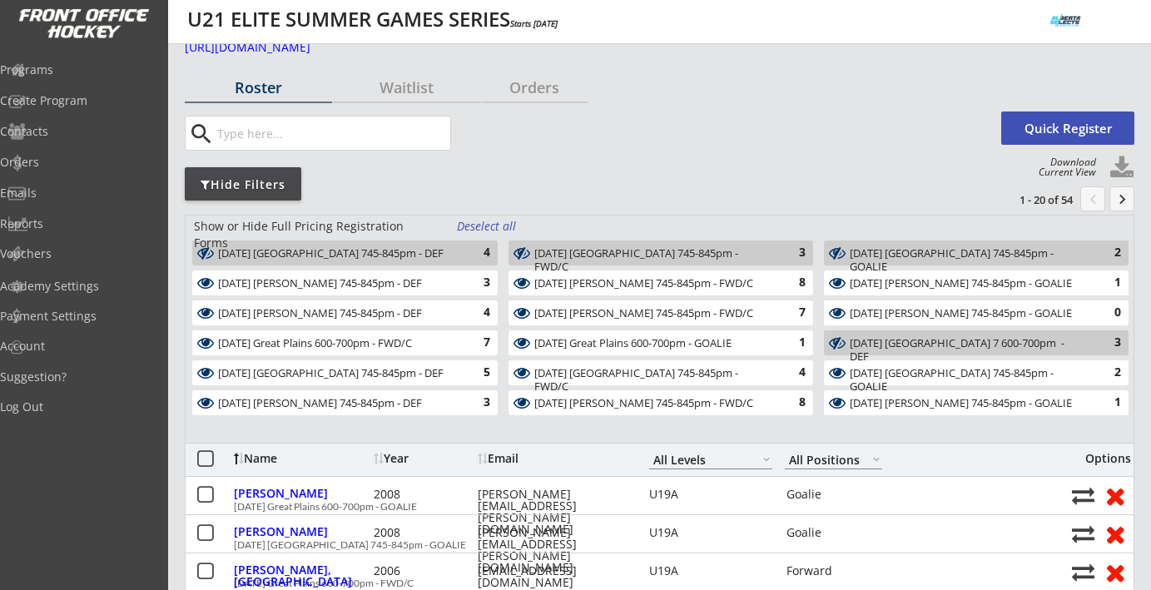
click at [728, 344] on div "[DATE] Great Plains 600-700pm - GOALIE" at bounding box center [651, 343] width 235 height 13
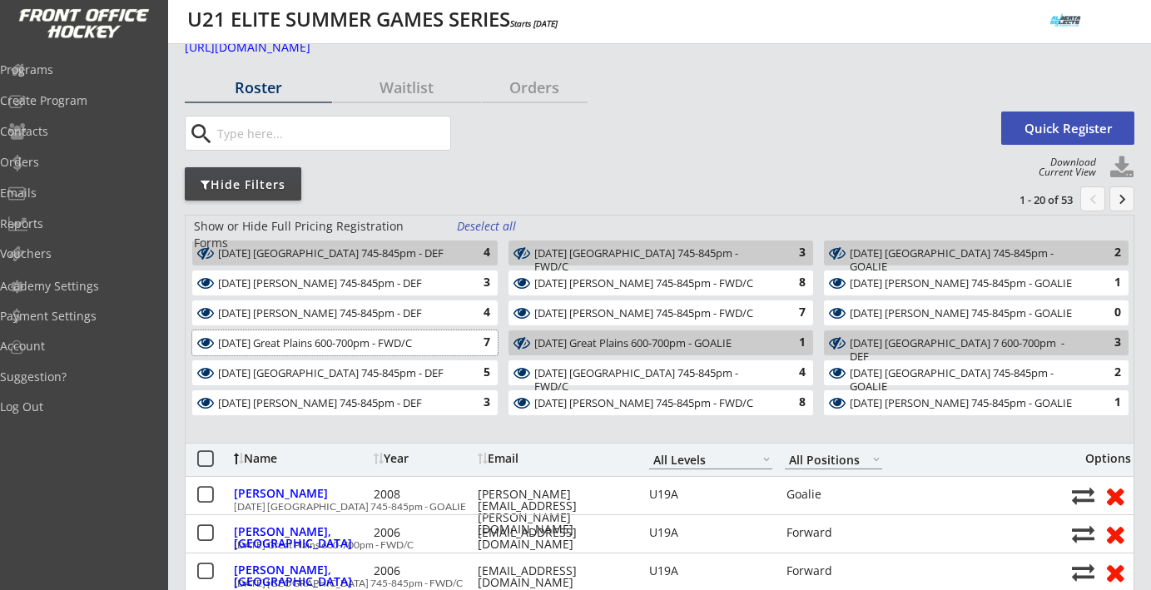
click at [465, 342] on div "7" at bounding box center [473, 342] width 33 height 17
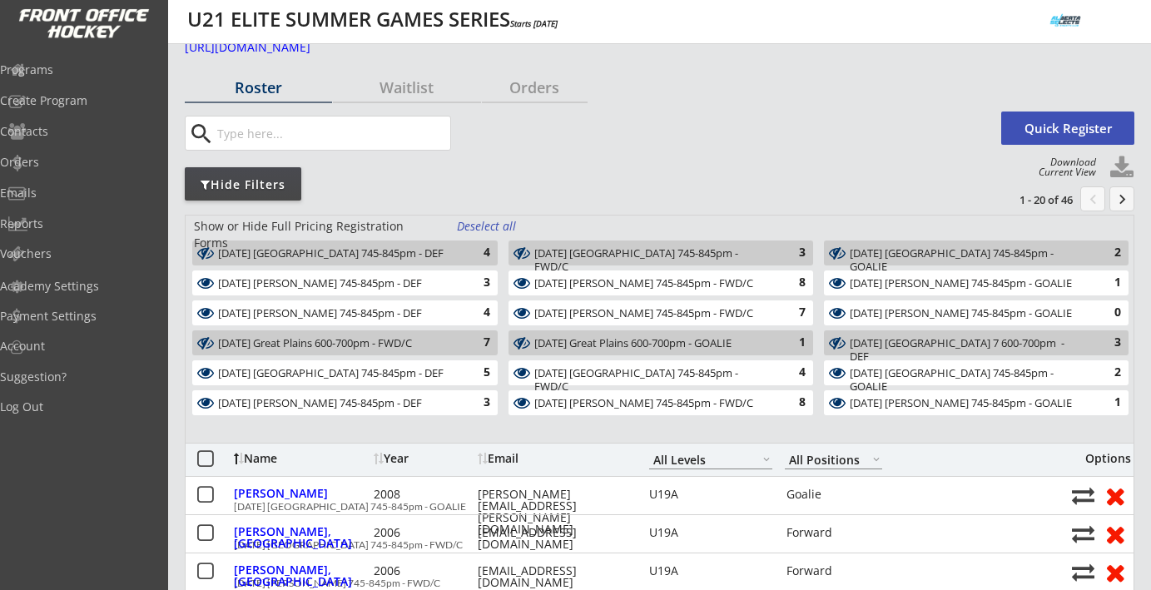
click at [452, 371] on div "[DATE] [GEOGRAPHIC_DATA] 745-845pm - DEF 5" at bounding box center [344, 372] width 305 height 25
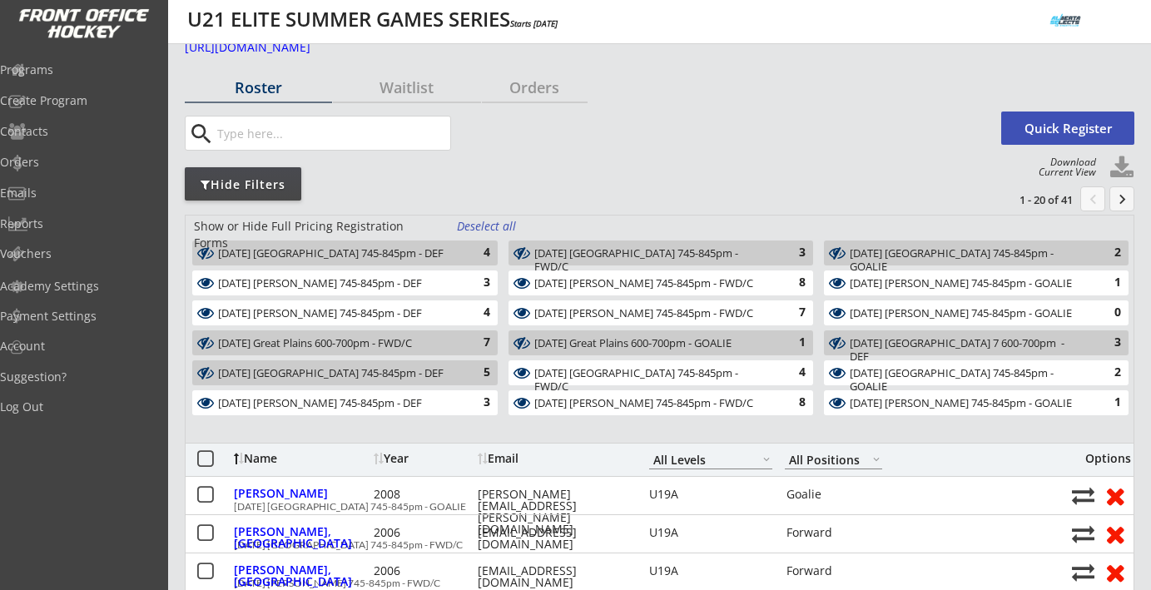
click at [553, 370] on div "[DATE] [GEOGRAPHIC_DATA] 745-845pm - FWD/C" at bounding box center [651, 380] width 235 height 26
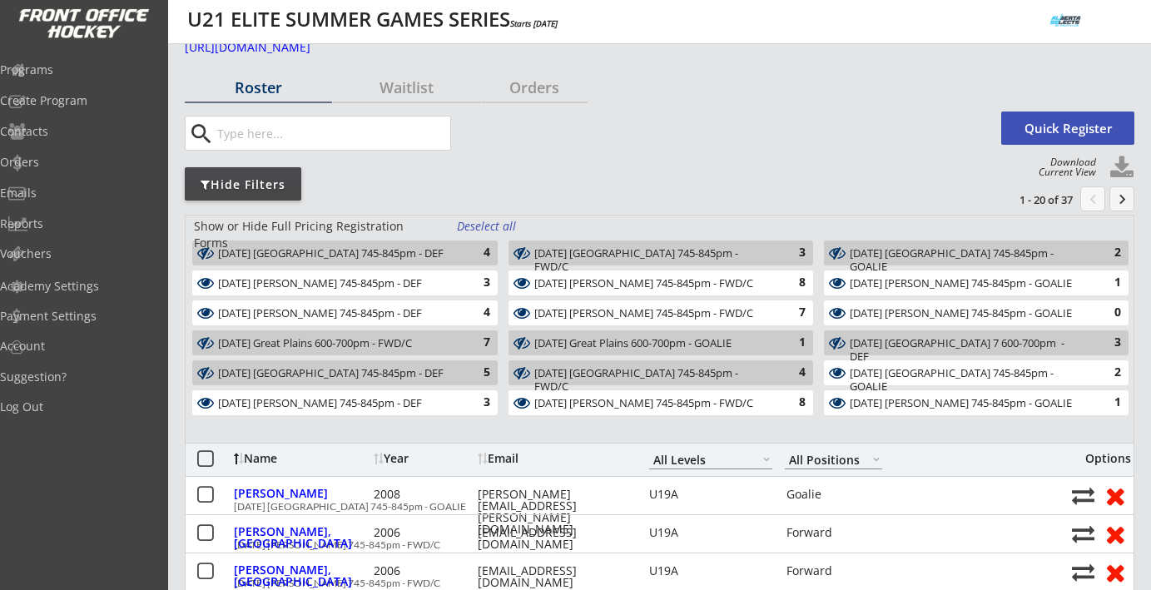
click at [914, 373] on div "[DATE] [GEOGRAPHIC_DATA] 745-845pm - GOALIE" at bounding box center [966, 380] width 234 height 26
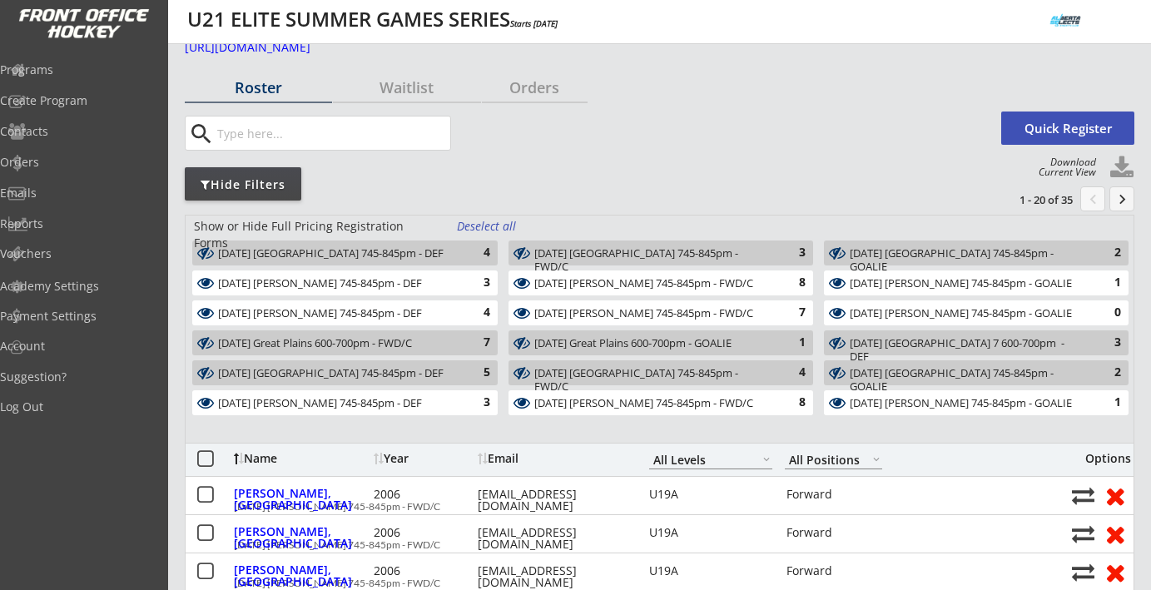
click at [1121, 170] on button at bounding box center [1121, 168] width 25 height 25
select select ""Player Info""
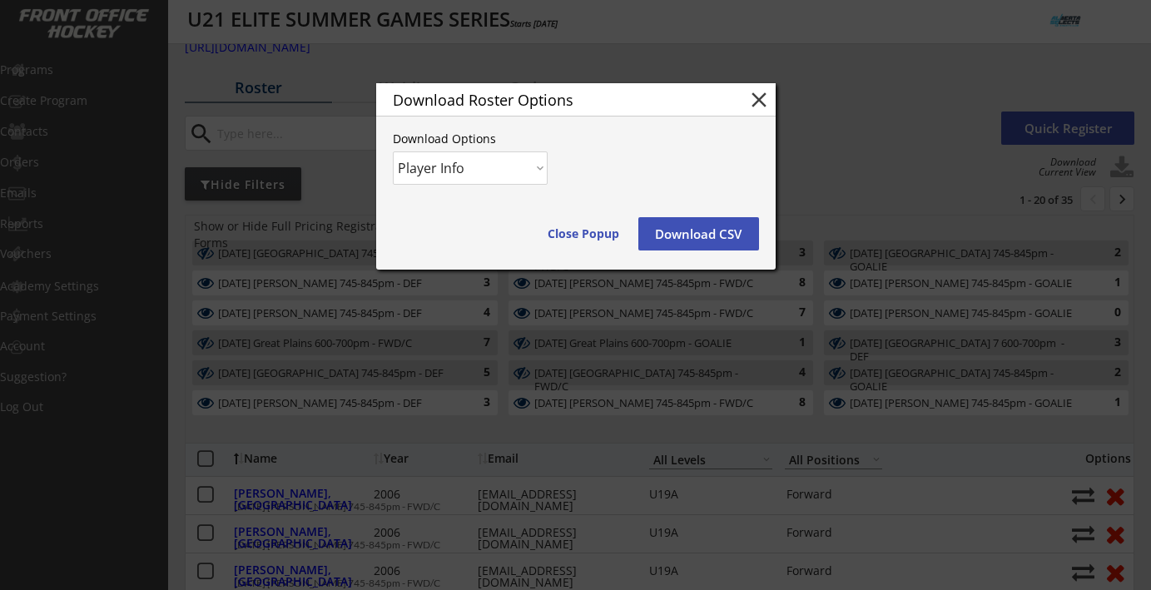
click at [759, 85] on div "Download Roster Options close" at bounding box center [575, 99] width 399 height 33
click at [759, 91] on button "close" at bounding box center [758, 99] width 25 height 25
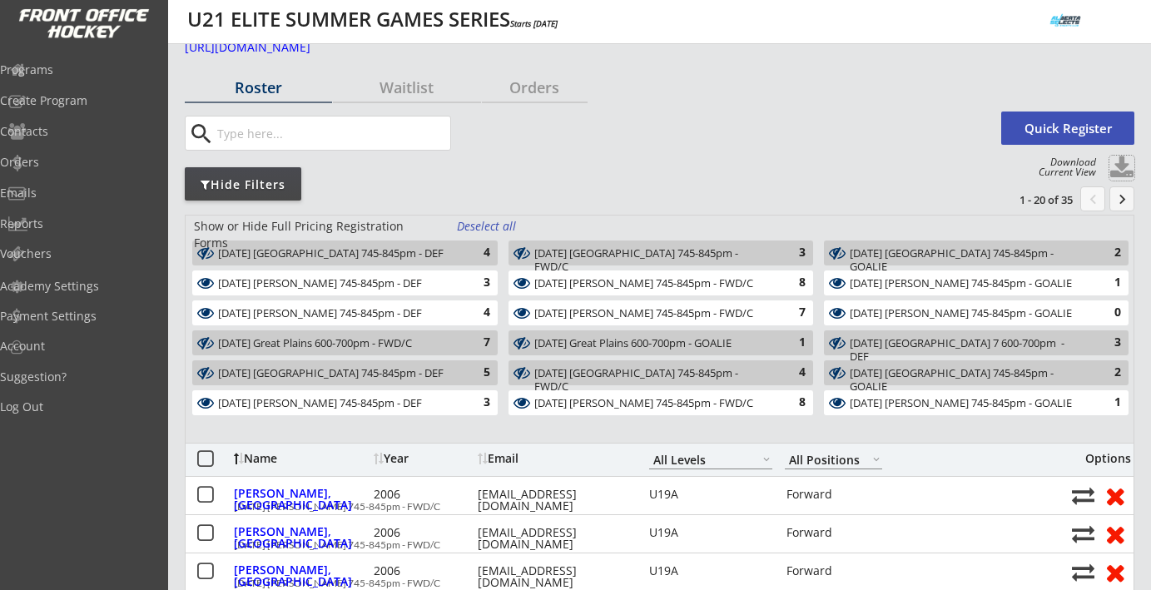
click at [1112, 171] on button at bounding box center [1121, 168] width 25 height 25
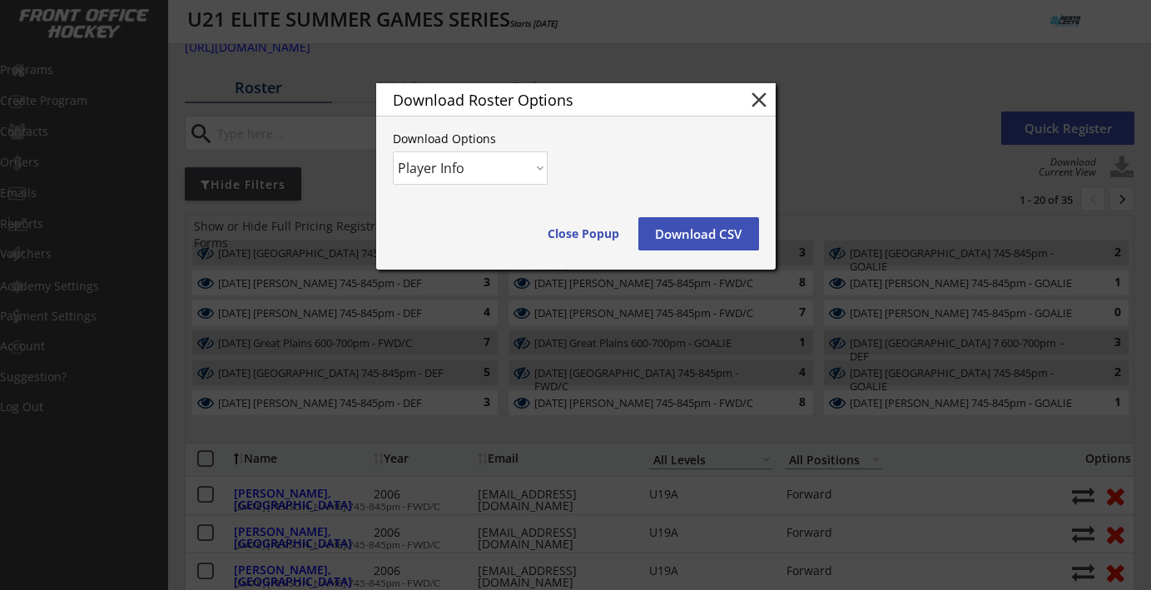
click at [703, 238] on button "Download CSV" at bounding box center [698, 233] width 121 height 33
